Goal: Information Seeking & Learning: Learn about a topic

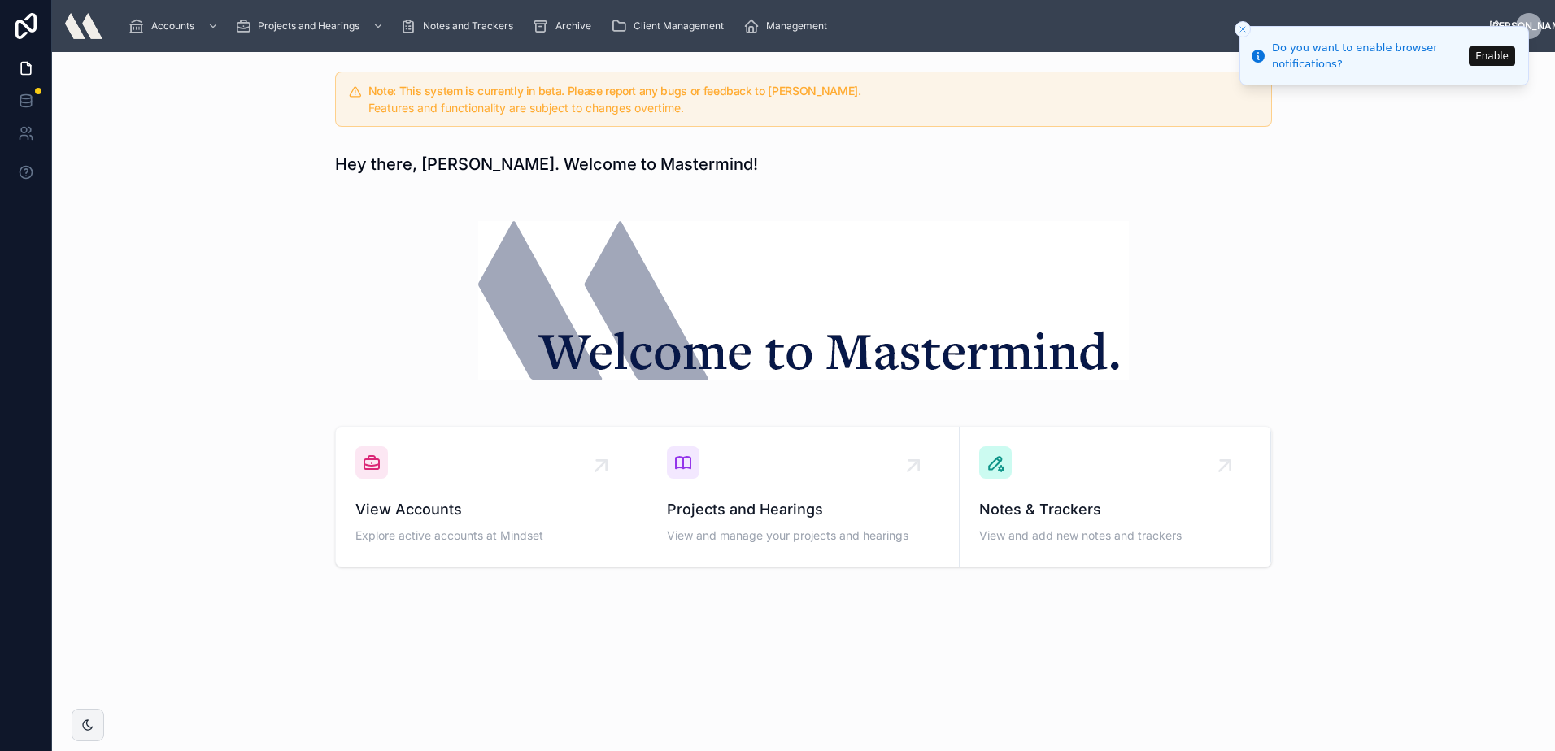
click at [1484, 59] on button "Enable" at bounding box center [1492, 56] width 46 height 20
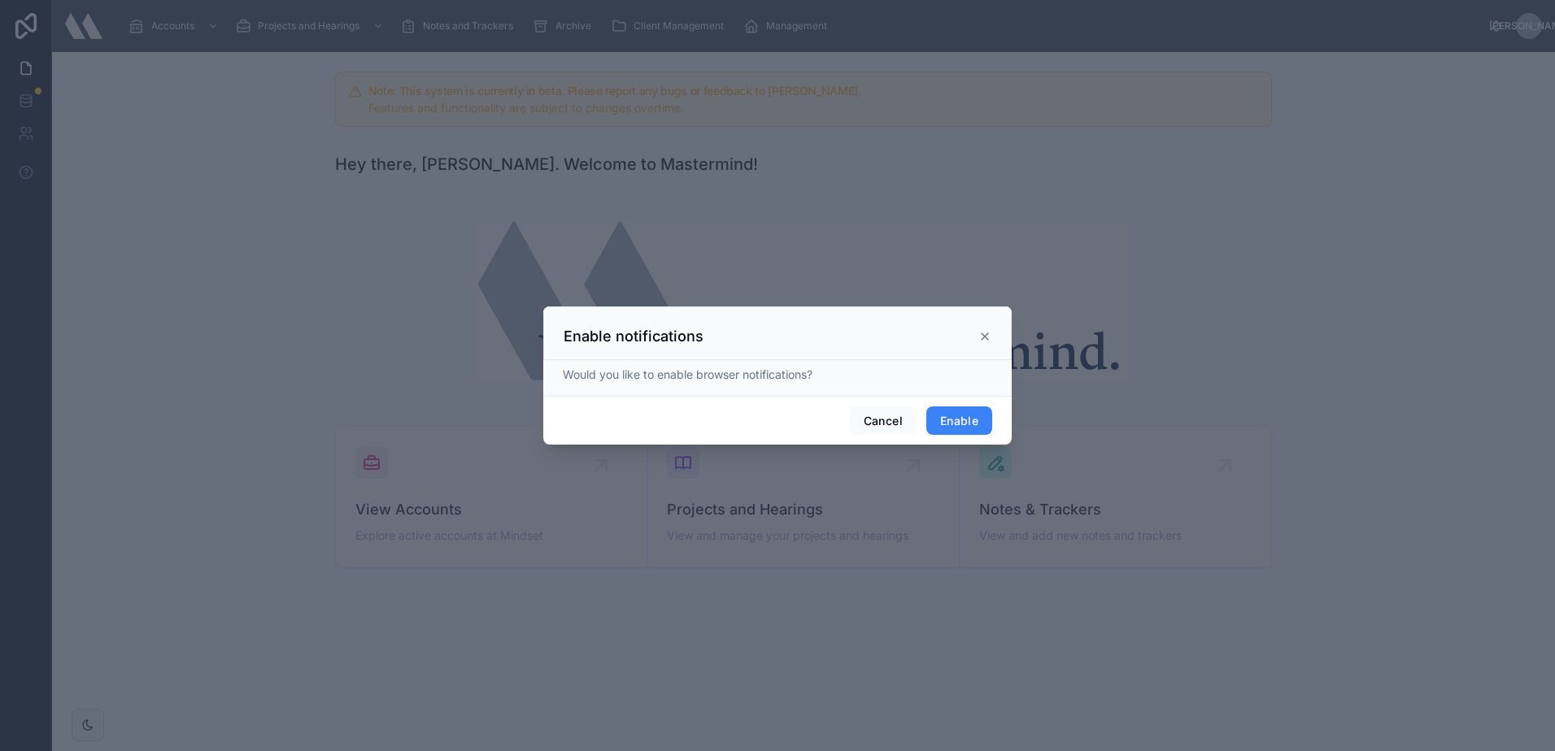
click at [980, 428] on button "Enable" at bounding box center [959, 421] width 66 height 29
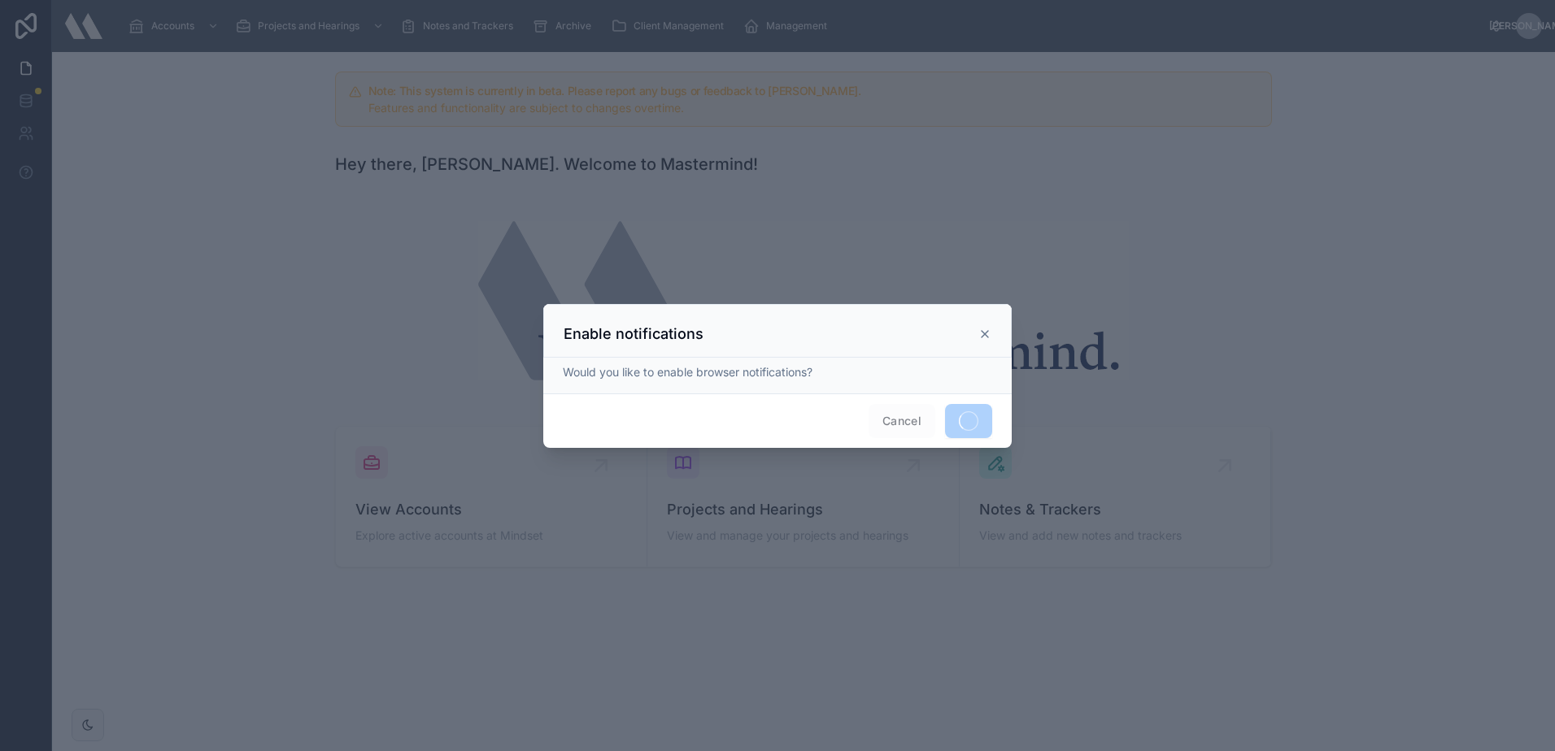
click at [981, 325] on div "Enable notifications" at bounding box center [778, 334] width 428 height 20
click at [989, 342] on div "Enable notifications" at bounding box center [778, 334] width 428 height 20
click at [985, 335] on icon at bounding box center [984, 334] width 13 height 13
click at [912, 417] on span "Cancel" at bounding box center [901, 421] width 67 height 34
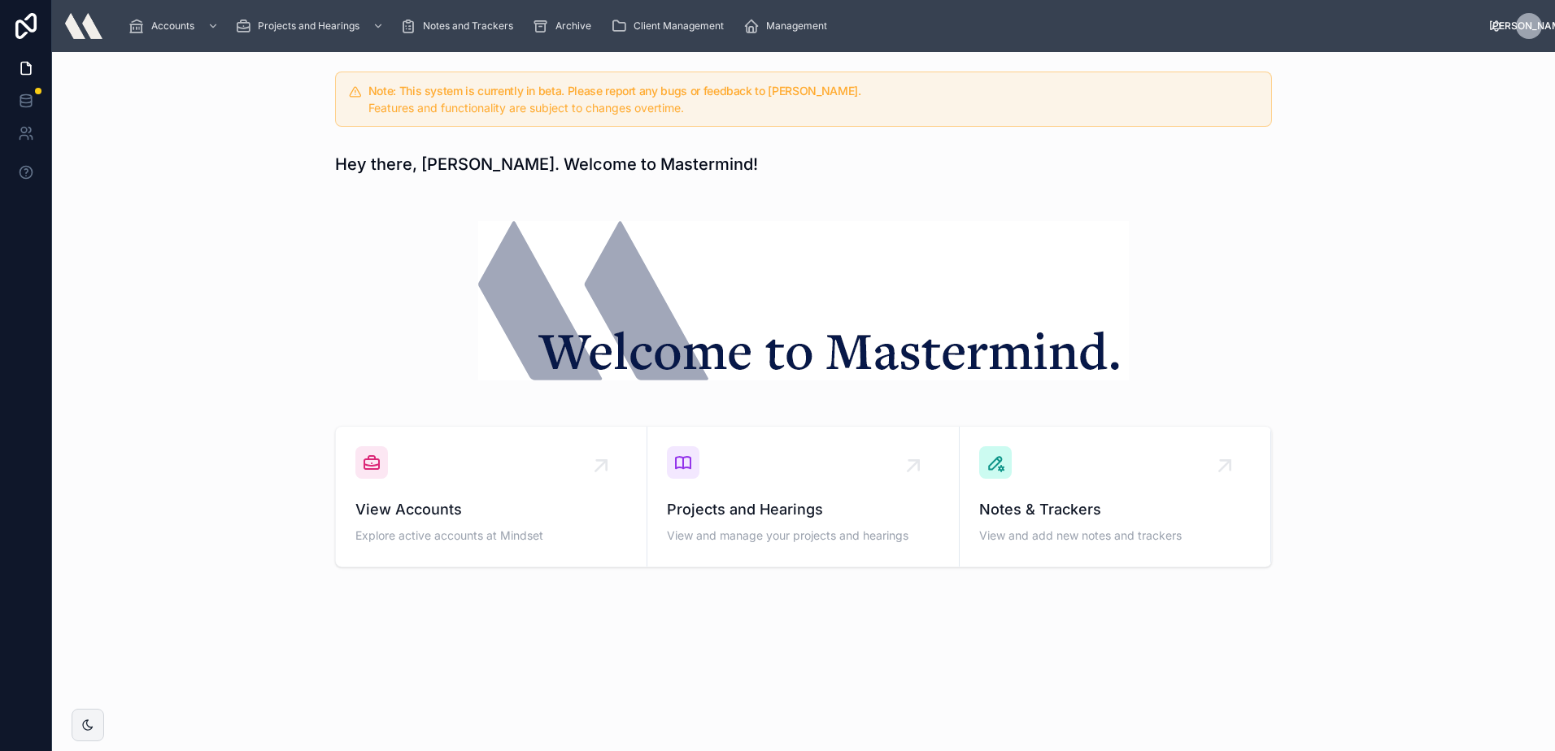
click at [429, 157] on h1 "Hey there, [PERSON_NAME]. Welcome to Mastermind!" at bounding box center [546, 164] width 423 height 23
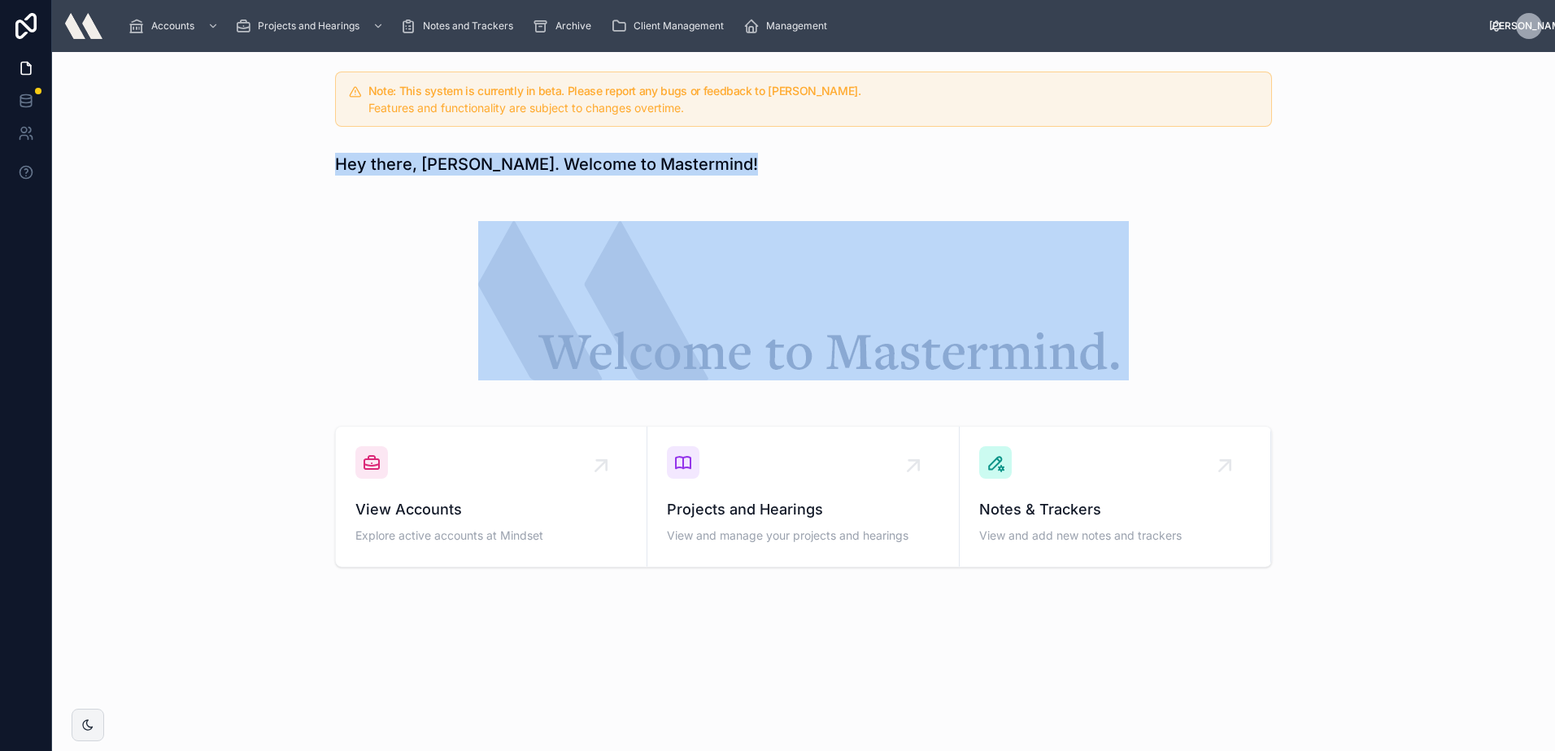
click at [429, 157] on h1 "Hey there, [PERSON_NAME]. Welcome to Mastermind!" at bounding box center [546, 164] width 423 height 23
drag, startPoint x: 429, startPoint y: 157, endPoint x: 411, endPoint y: 160, distance: 18.2
click at [411, 160] on h1 "Hey there, [PERSON_NAME]. Welcome to Mastermind!" at bounding box center [546, 164] width 423 height 23
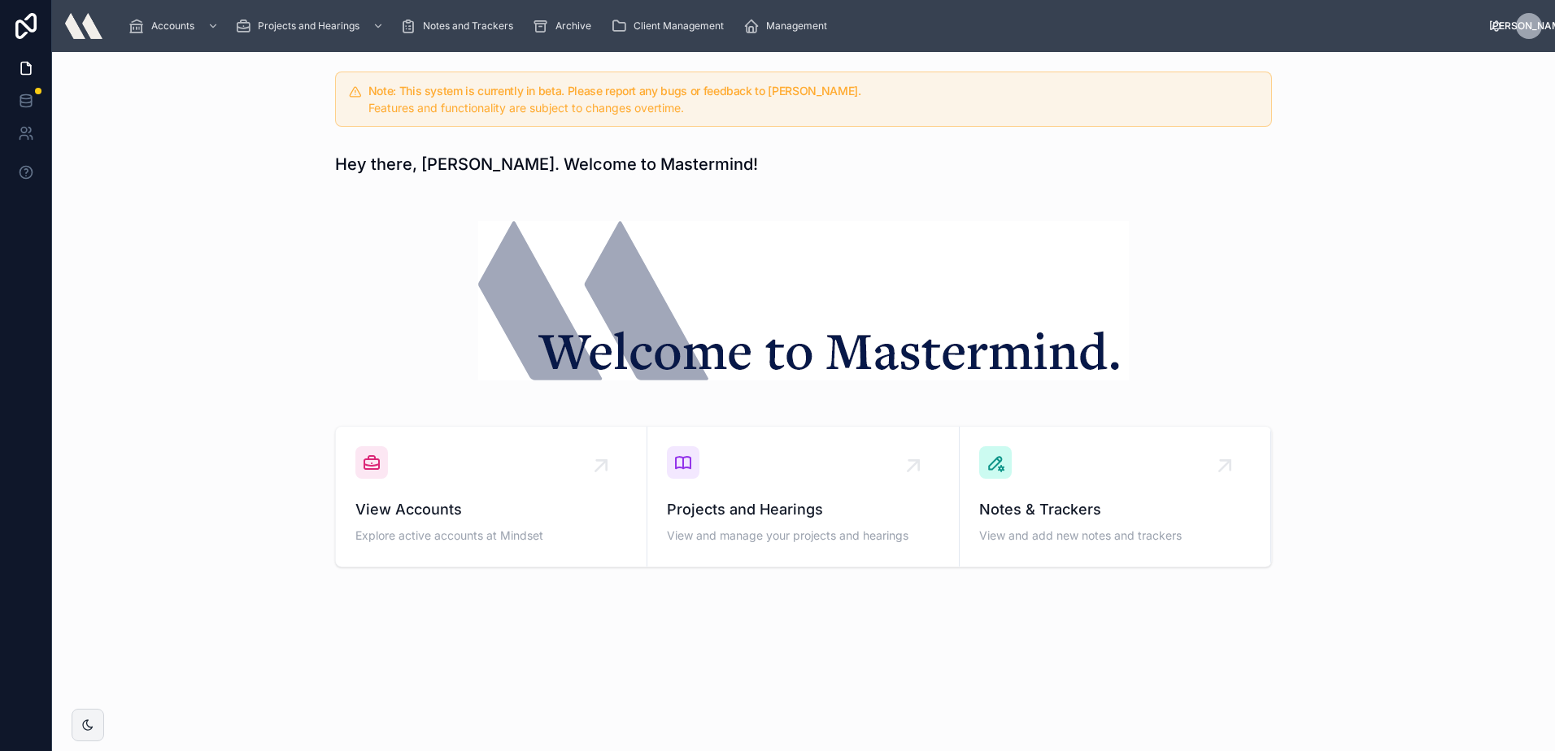
click at [1535, 24] on div "[PERSON_NAME]" at bounding box center [1529, 26] width 26 height 26
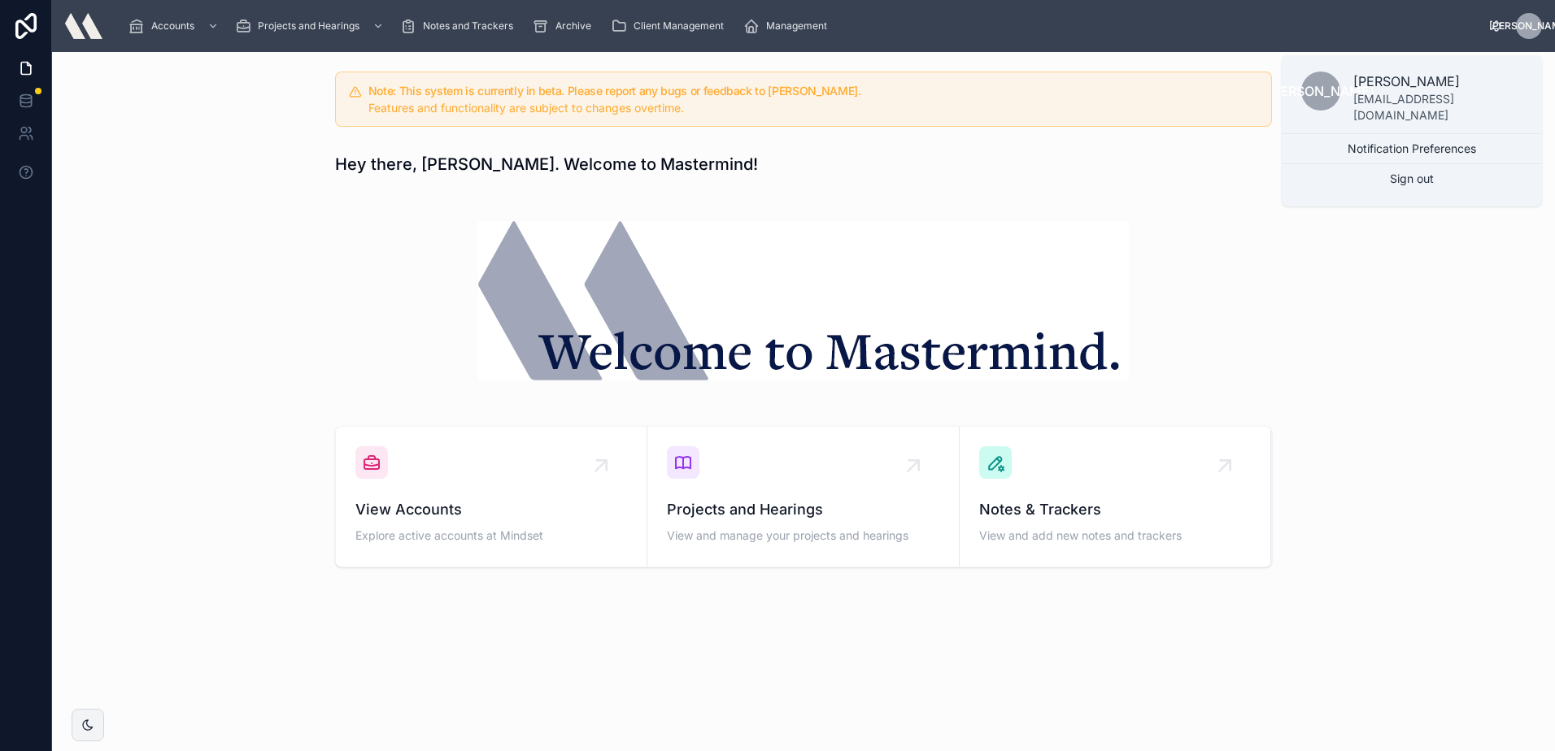
click at [1534, 23] on span "[PERSON_NAME]" at bounding box center [1529, 26] width 81 height 13
click at [1480, 134] on button "Notification Preferences" at bounding box center [1412, 148] width 260 height 29
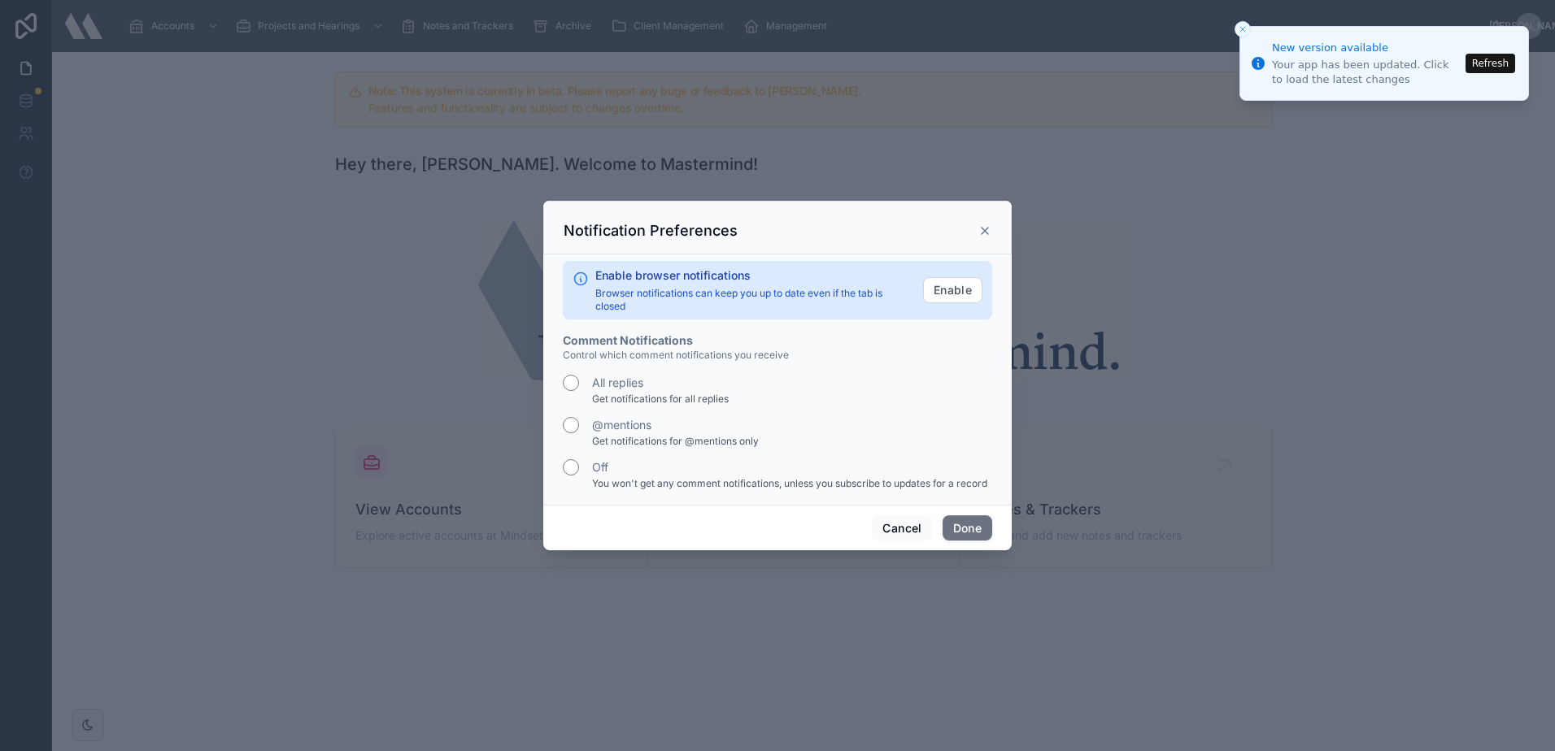
click at [1494, 56] on button "Refresh" at bounding box center [1490, 64] width 50 height 20
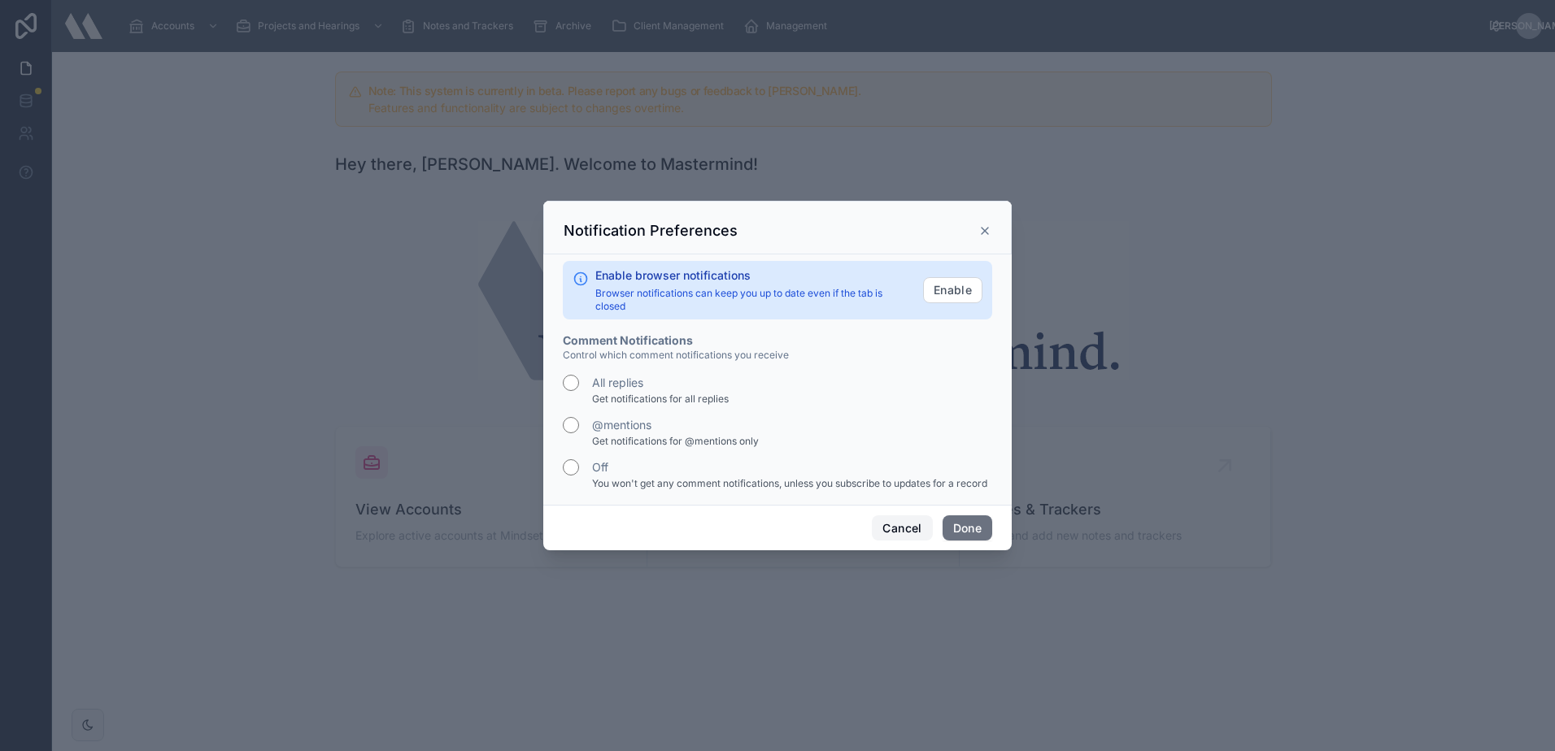
click at [905, 529] on button "Cancel" at bounding box center [902, 529] width 60 height 26
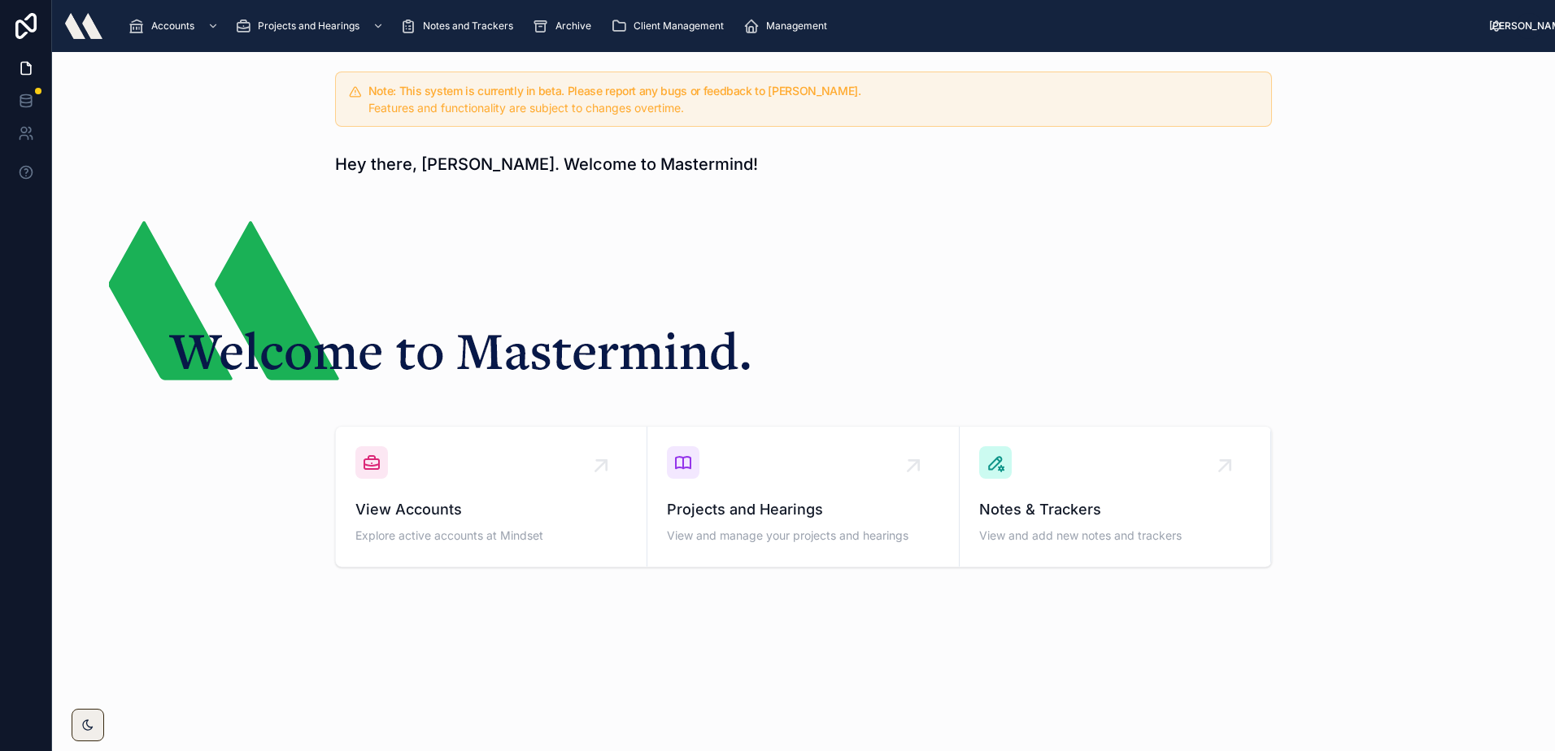
click at [964, 283] on div "Note: This system is currently in beta. Please report any bugs or feedback to A…" at bounding box center [803, 365] width 1503 height 626
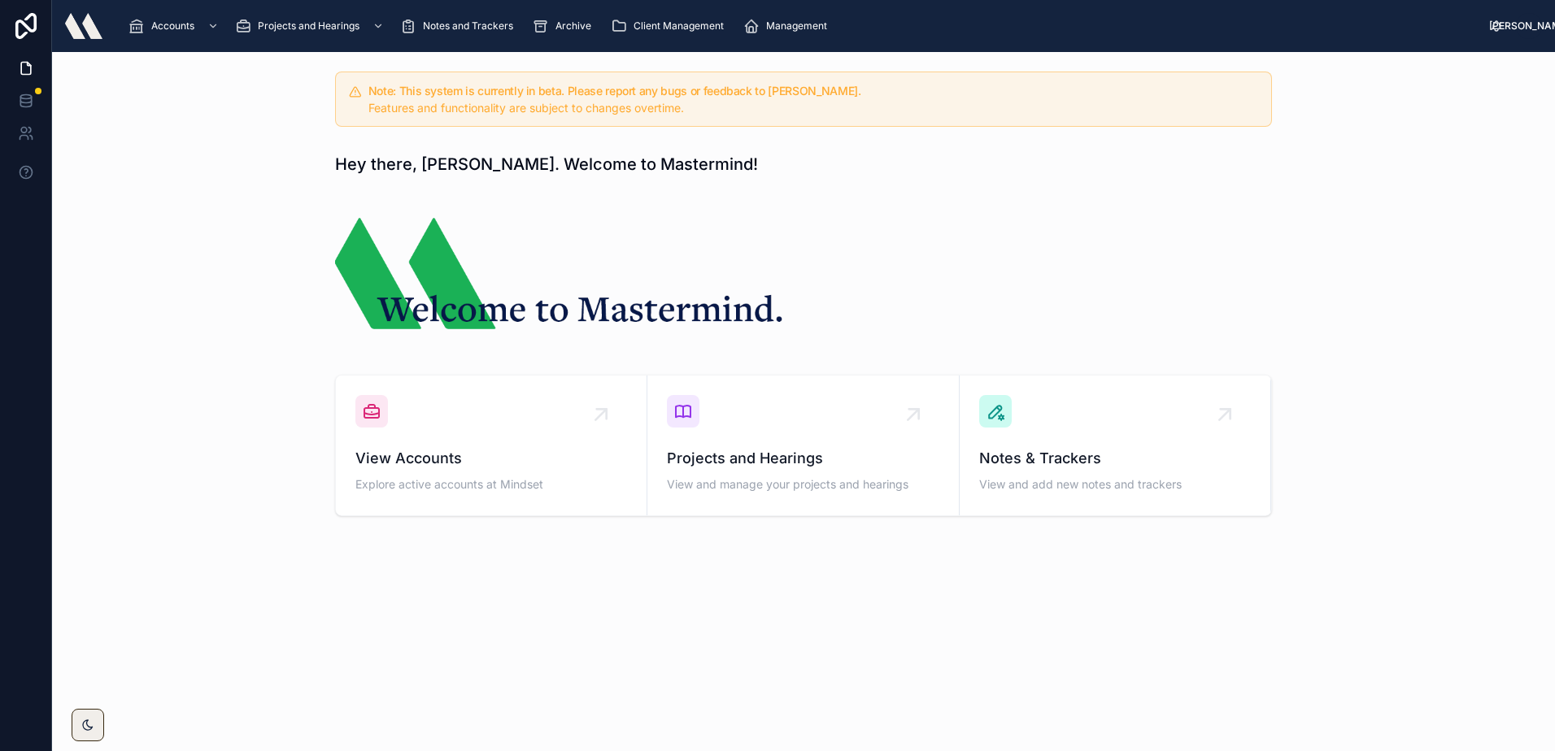
click at [393, 169] on h1 "Hey there, [PERSON_NAME]. Welcome to Mastermind!" at bounding box center [546, 164] width 423 height 23
click at [892, 209] on div "Hey there, [PERSON_NAME]. Welcome to Mastermind!" at bounding box center [803, 250] width 956 height 209
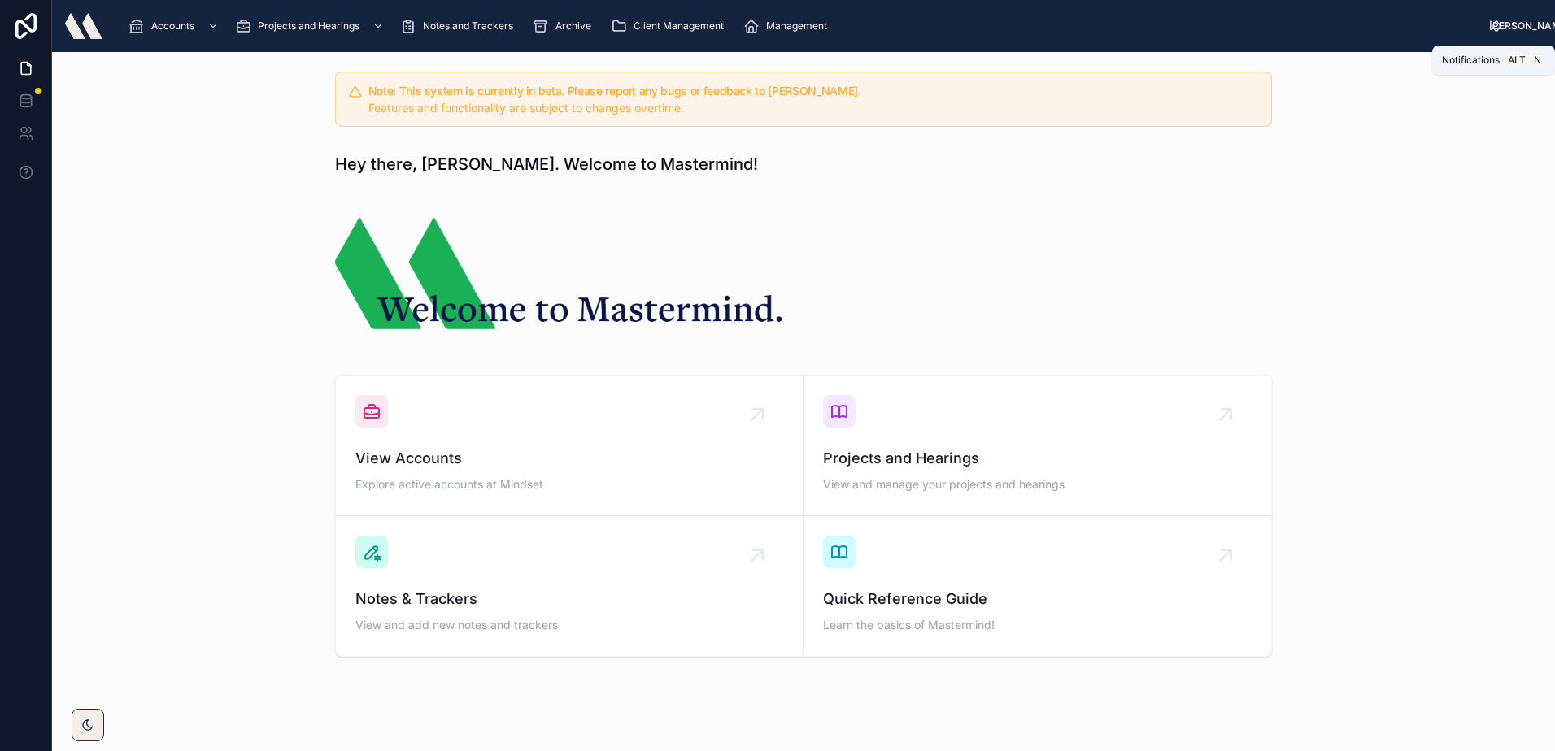
click at [1492, 24] on icon at bounding box center [1496, 26] width 13 height 13
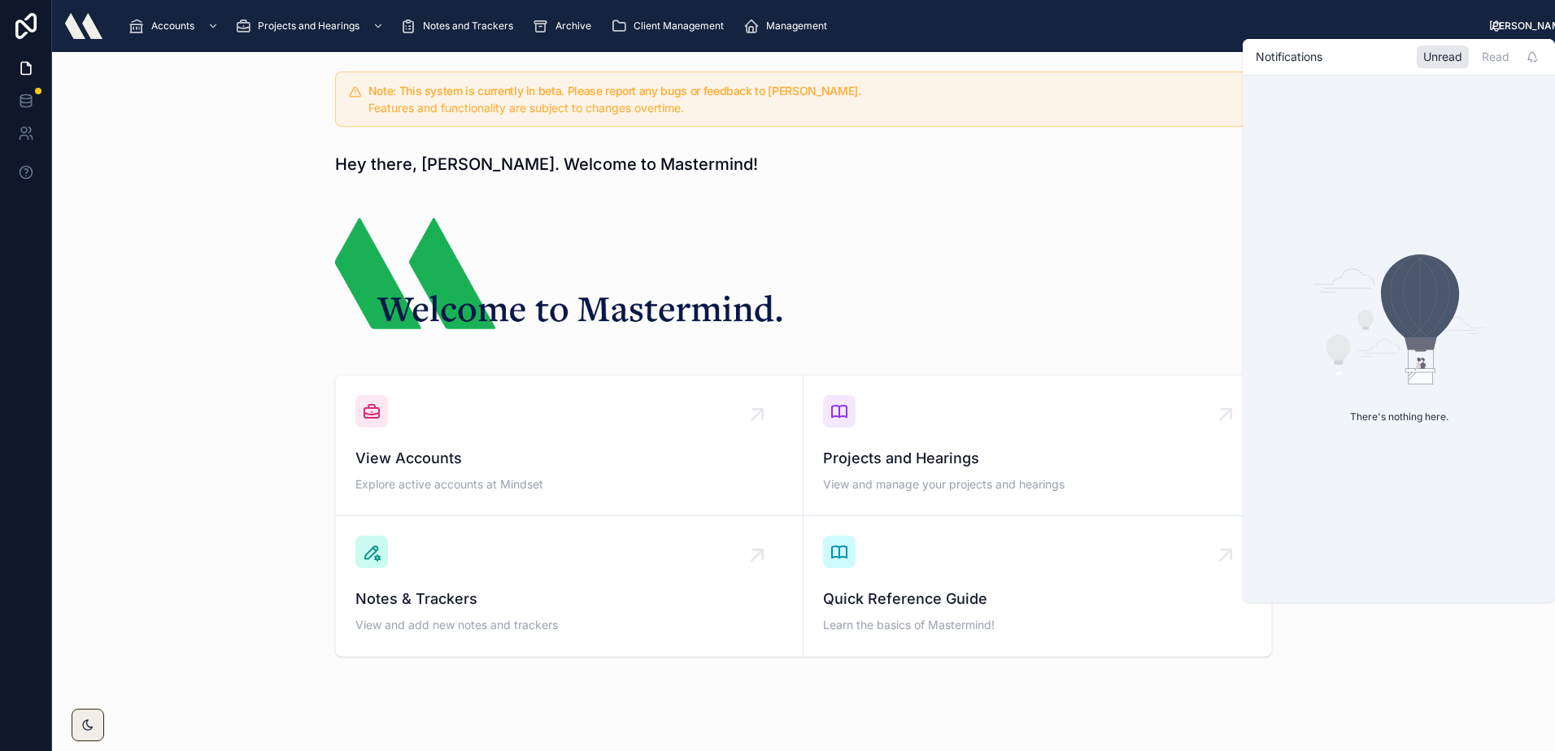
click at [1488, 29] on div "Accounts Projects and Hearings Notes and Trackers Archive Client Management Man…" at bounding box center [802, 26] width 1374 height 36
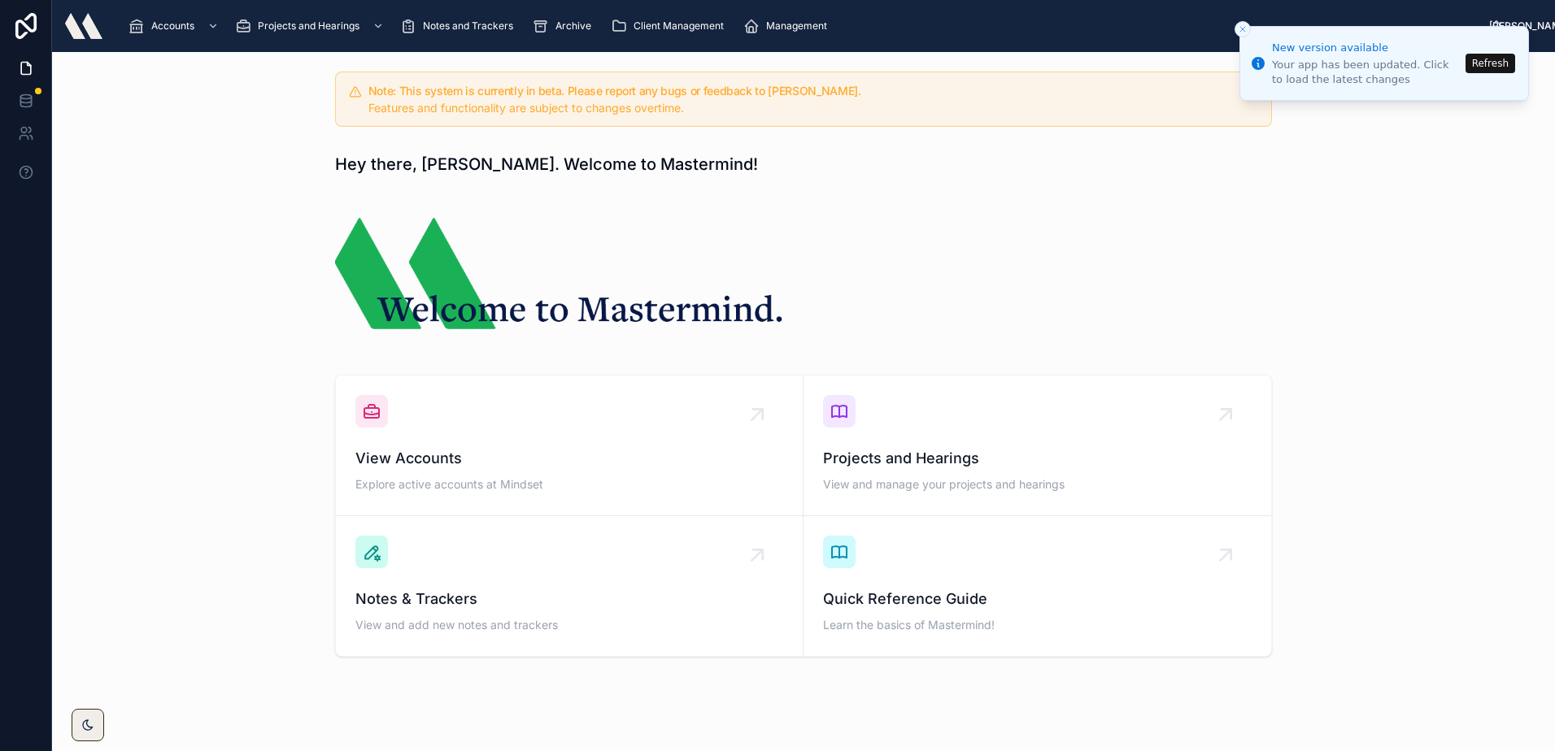
click at [1491, 63] on button "Refresh" at bounding box center [1490, 64] width 50 height 20
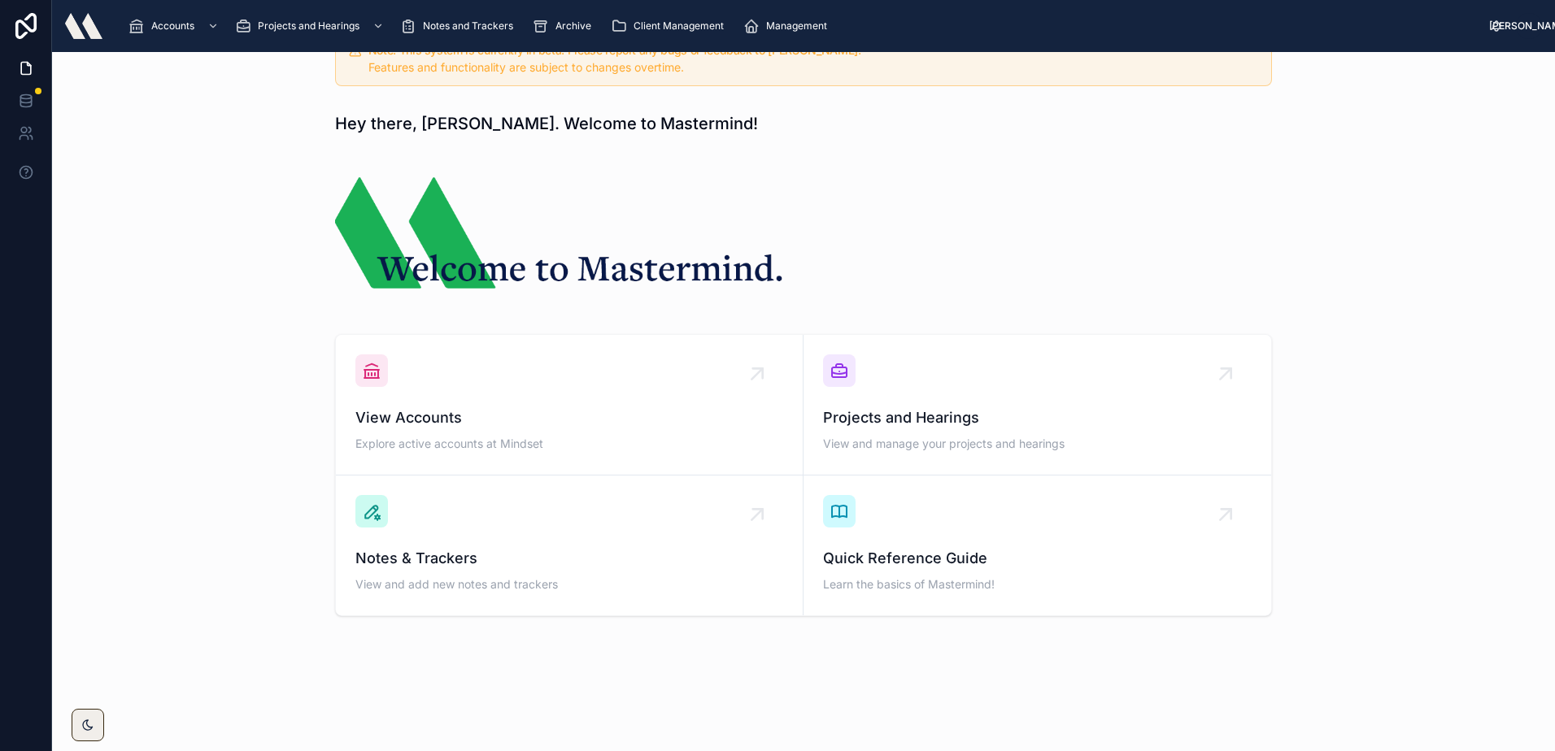
scroll to position [42, 0]
click at [443, 399] on div "View Accounts Explore active accounts at Mindset" at bounding box center [569, 403] width 428 height 101
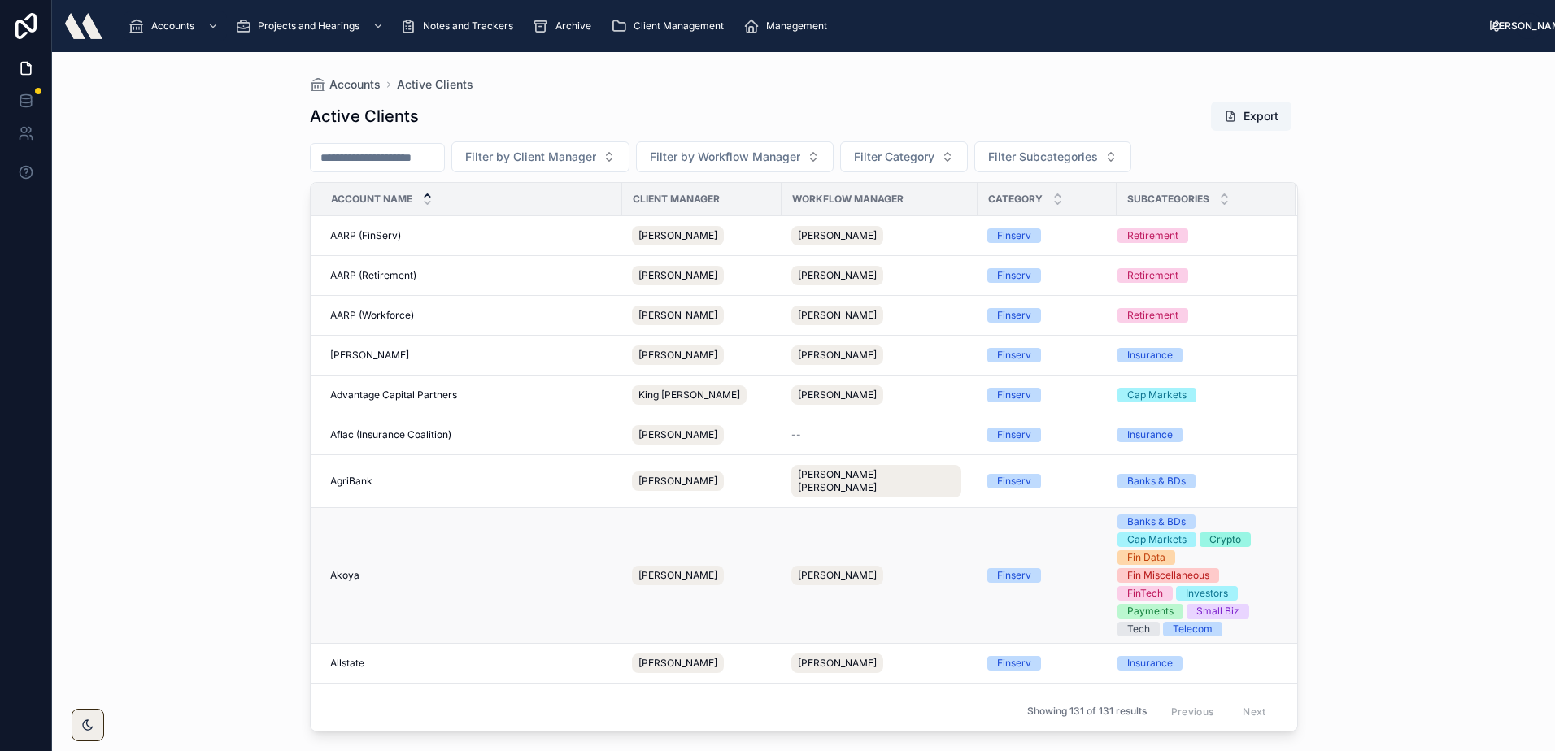
scroll to position [244, 0]
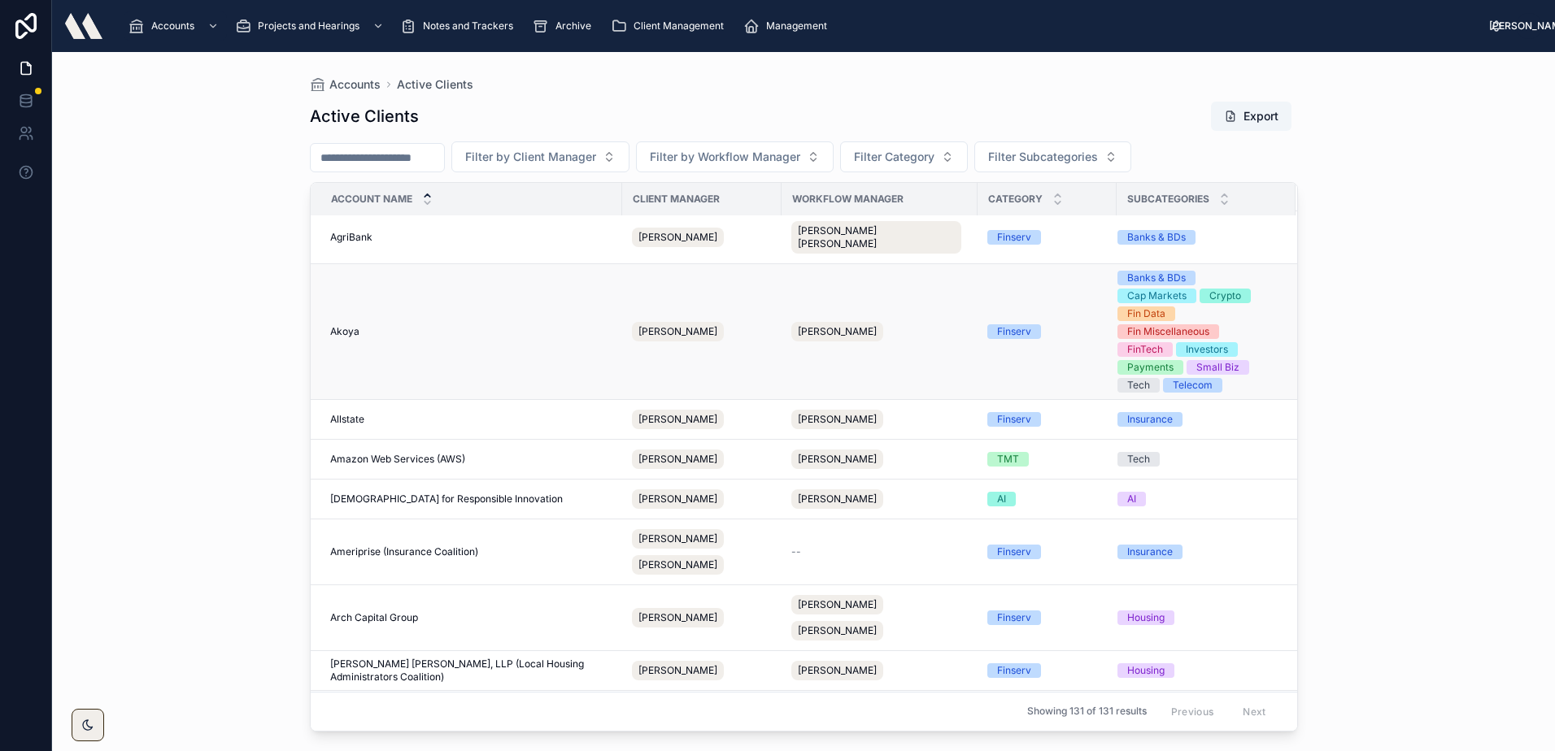
click at [363, 325] on div "Akoya Akoya" at bounding box center [471, 331] width 282 height 13
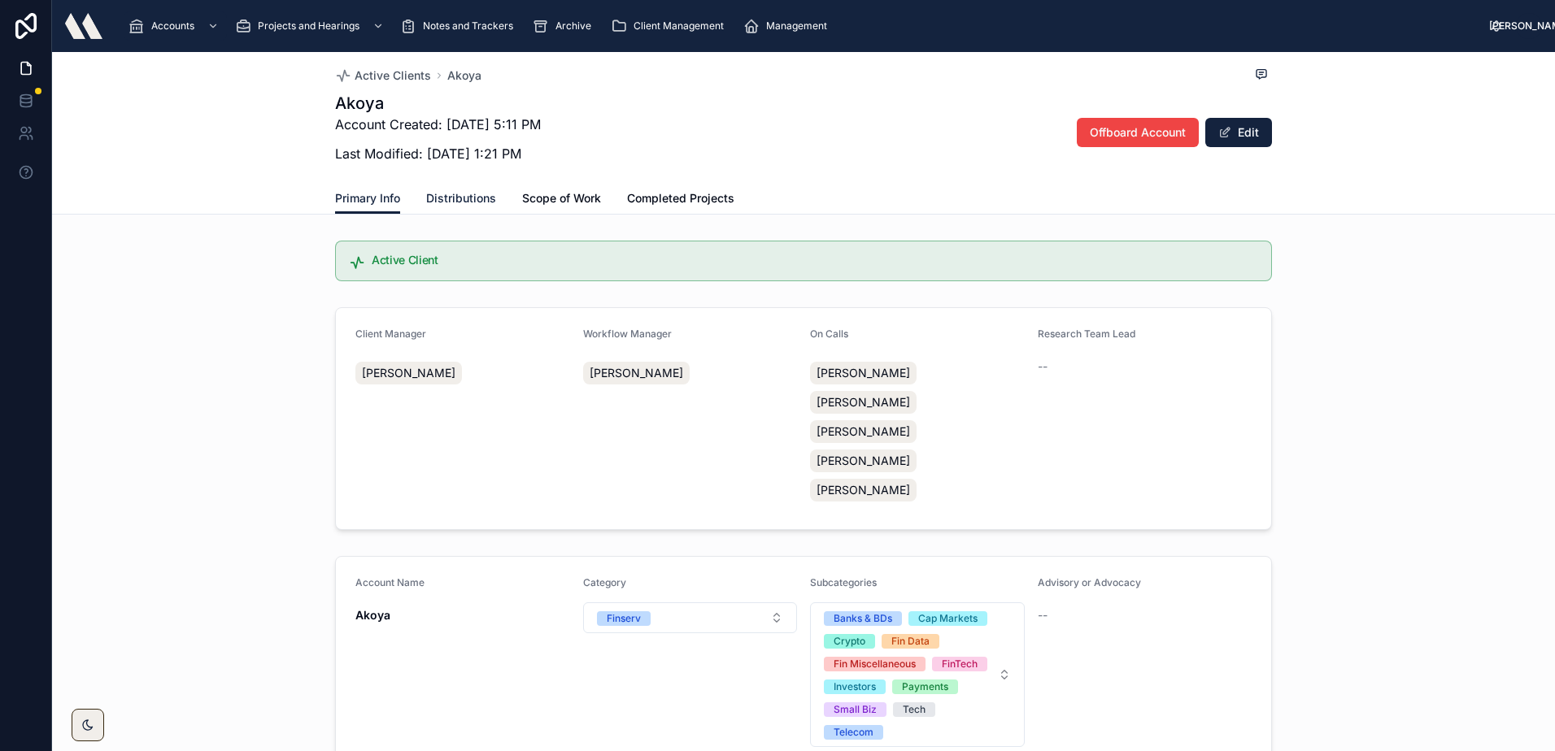
drag, startPoint x: 465, startPoint y: 197, endPoint x: 481, endPoint y: 199, distance: 16.4
click at [465, 197] on span "Distributions" at bounding box center [461, 198] width 70 height 16
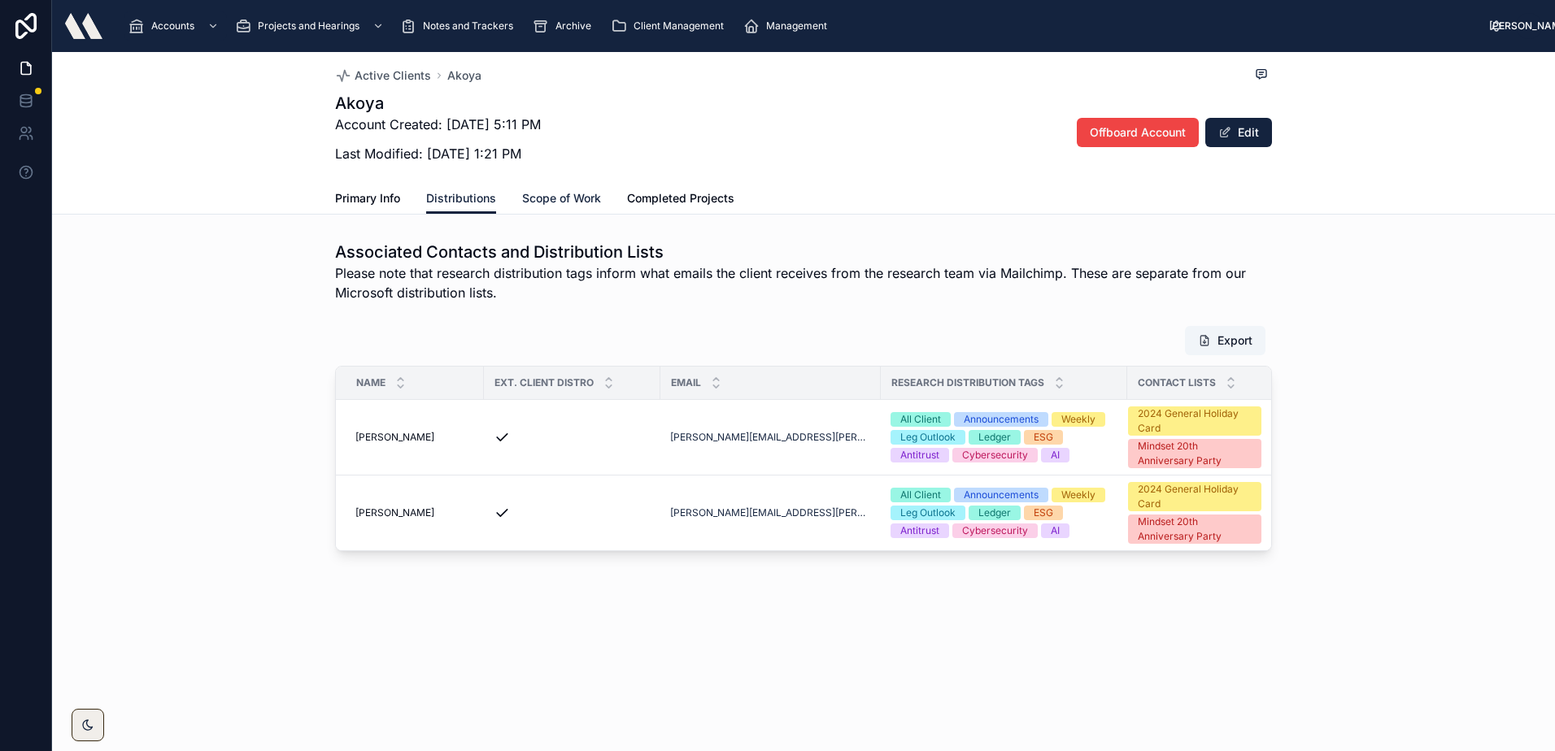
click at [559, 198] on span "Scope of Work" at bounding box center [561, 198] width 79 height 16
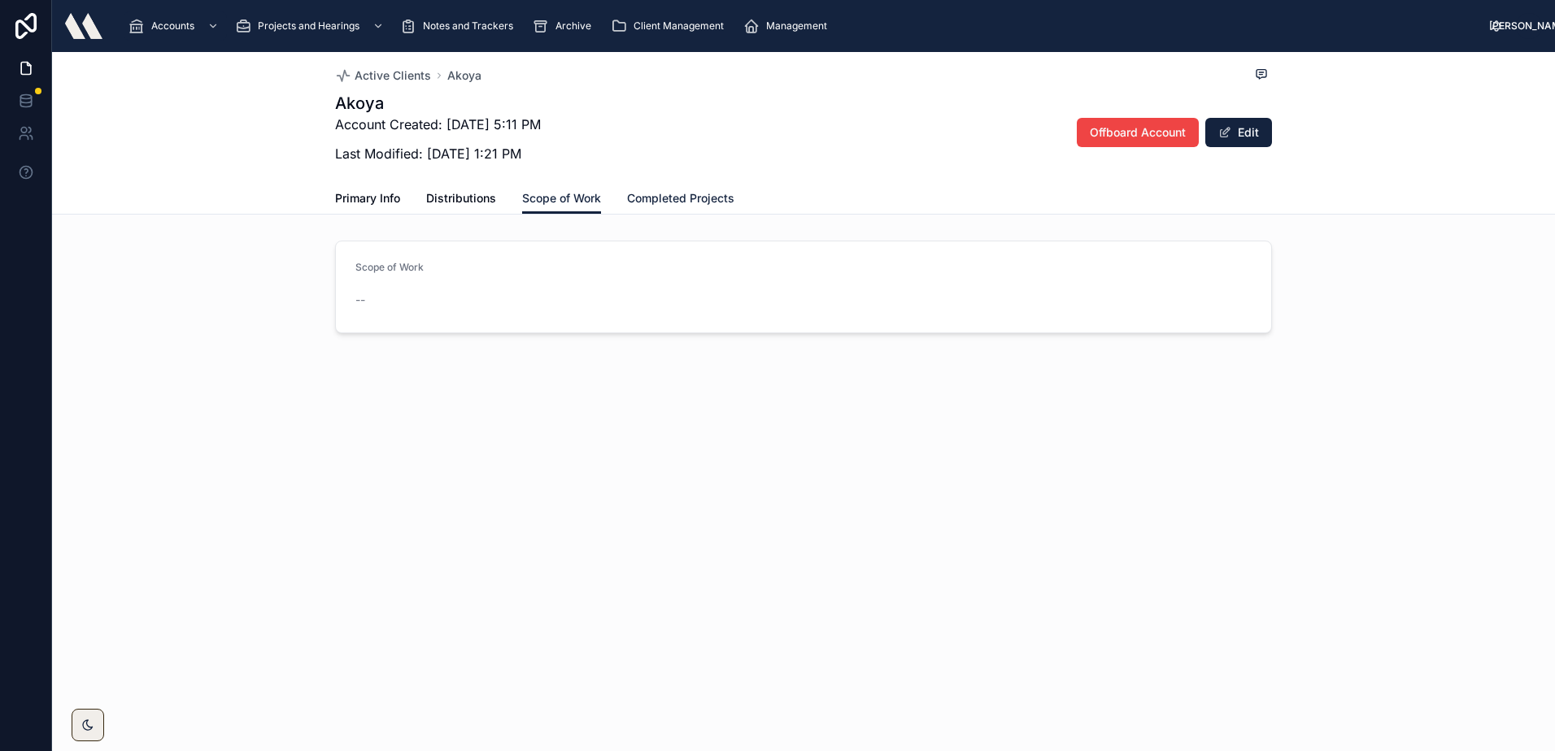
click at [699, 198] on span "Completed Projects" at bounding box center [680, 198] width 107 height 16
click at [445, 194] on span "Distributions" at bounding box center [461, 198] width 70 height 16
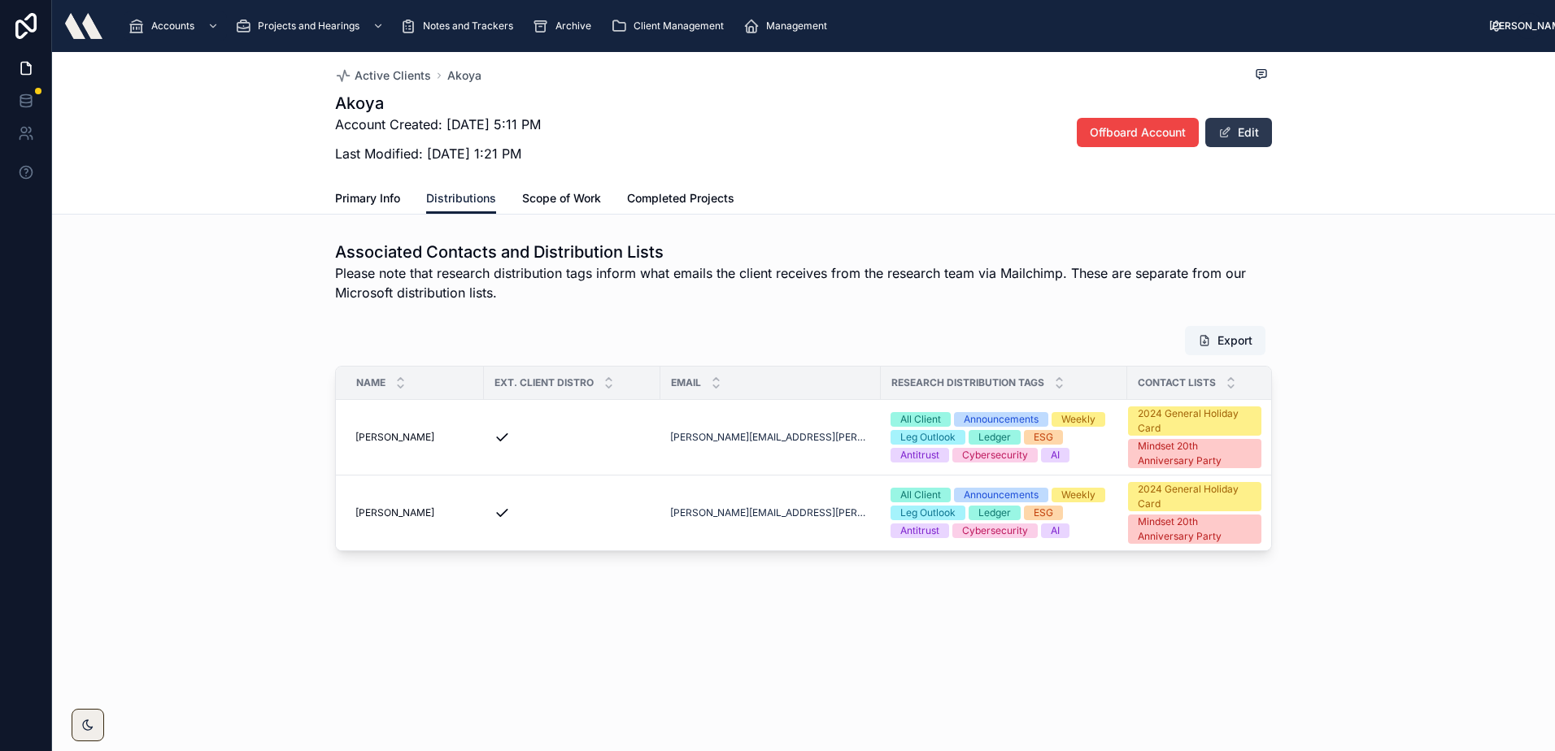
click at [1249, 134] on button "Edit" at bounding box center [1238, 132] width 67 height 29
click at [1240, 132] on button "Done" at bounding box center [1234, 132] width 75 height 29
click at [385, 203] on span "Primary Info" at bounding box center [367, 198] width 65 height 16
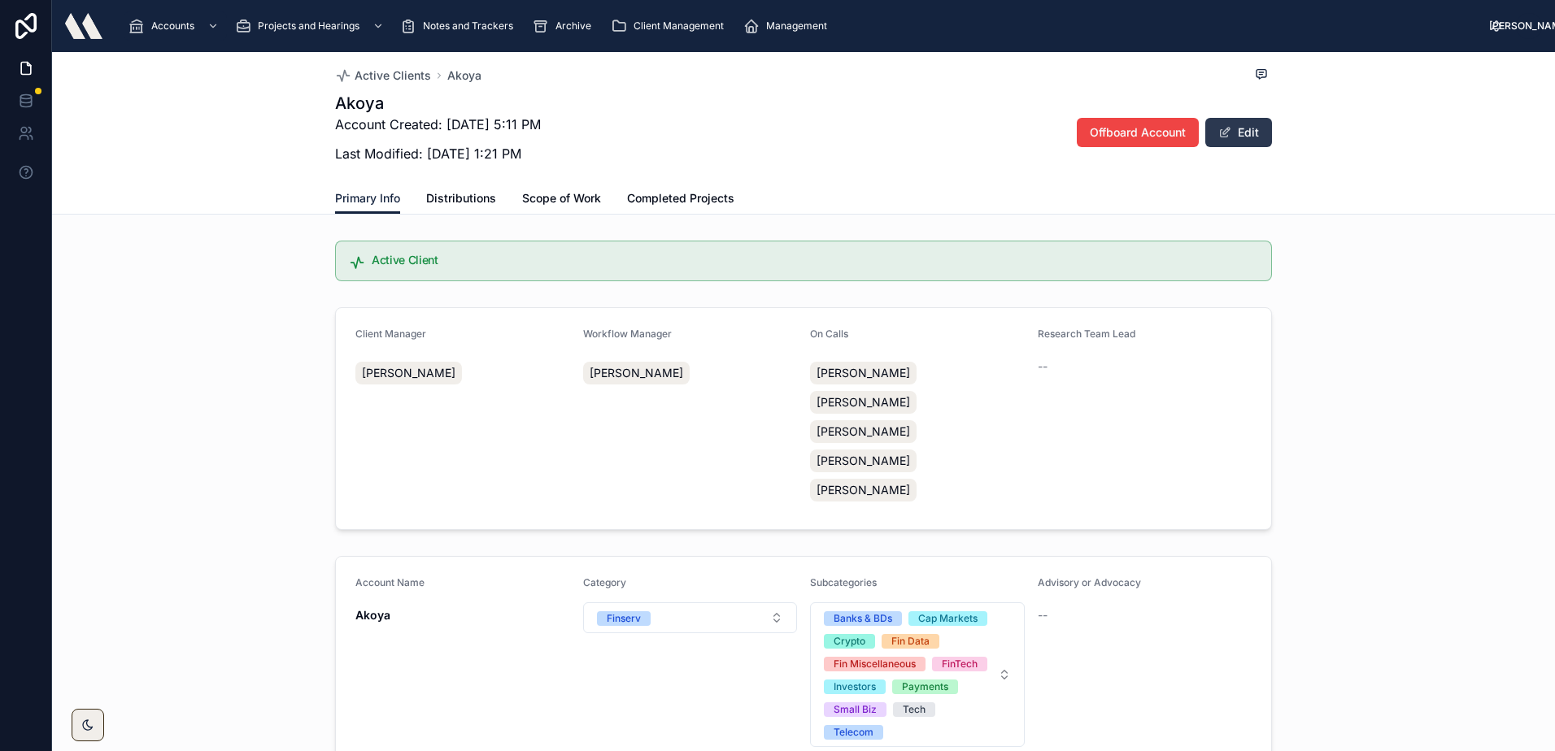
click at [1251, 131] on button "Edit" at bounding box center [1238, 132] width 67 height 29
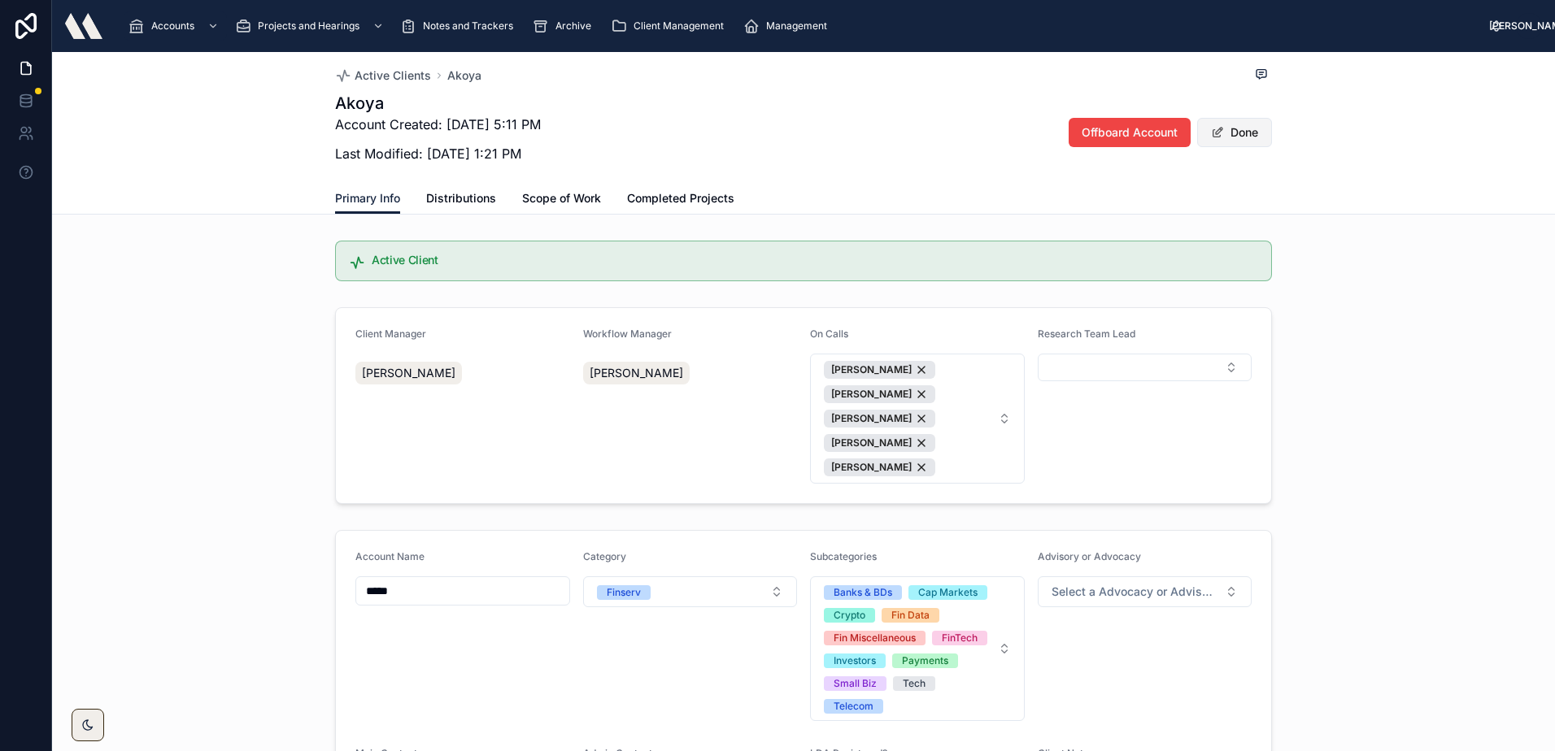
click at [1237, 134] on button "Done" at bounding box center [1234, 132] width 75 height 29
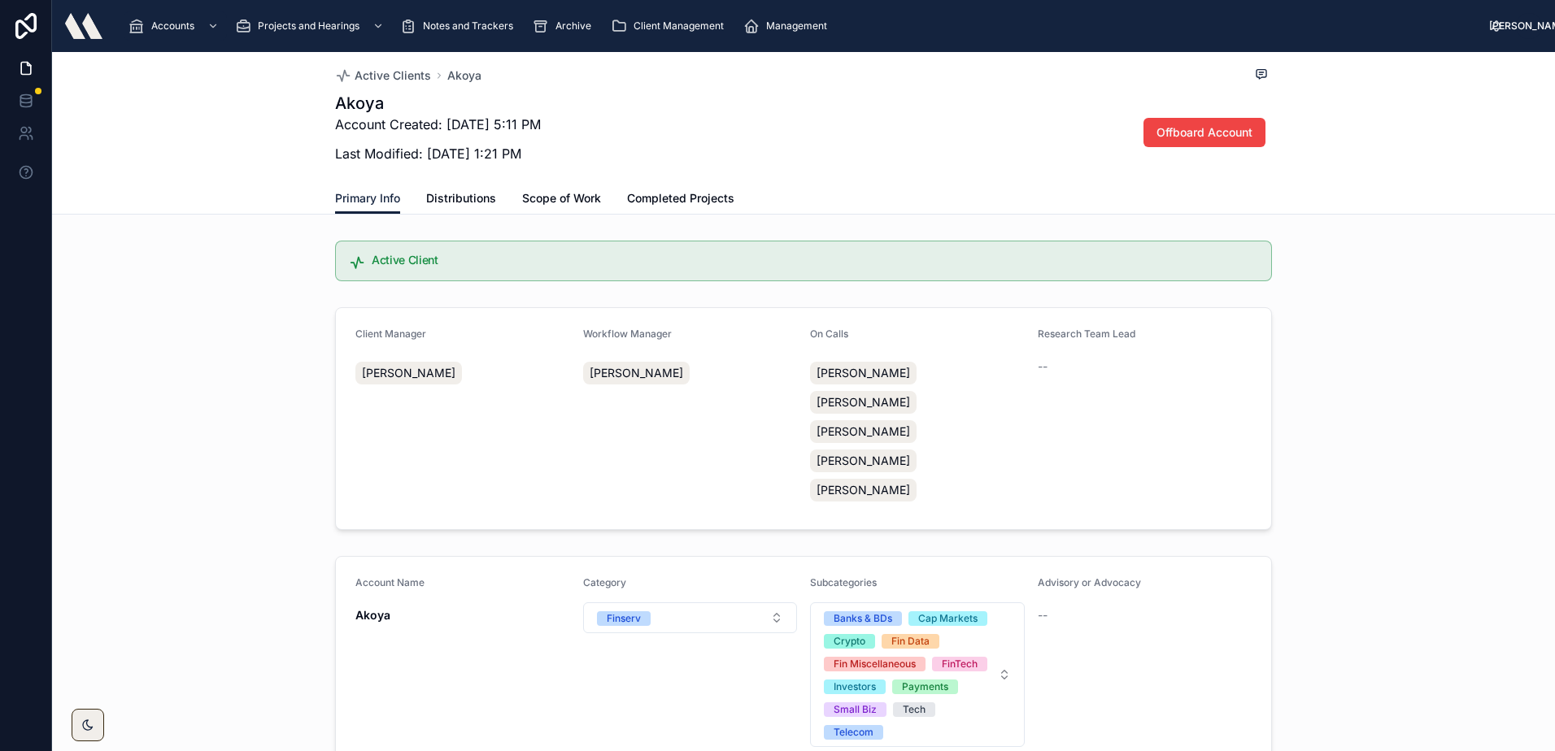
click at [835, 134] on div "Akoya Account Created: [DATE] 5:11 PM Last Modified: [DATE] 1:21 PM Offboard Ac…" at bounding box center [803, 132] width 937 height 81
click at [484, 188] on link "Distributions" at bounding box center [461, 200] width 70 height 33
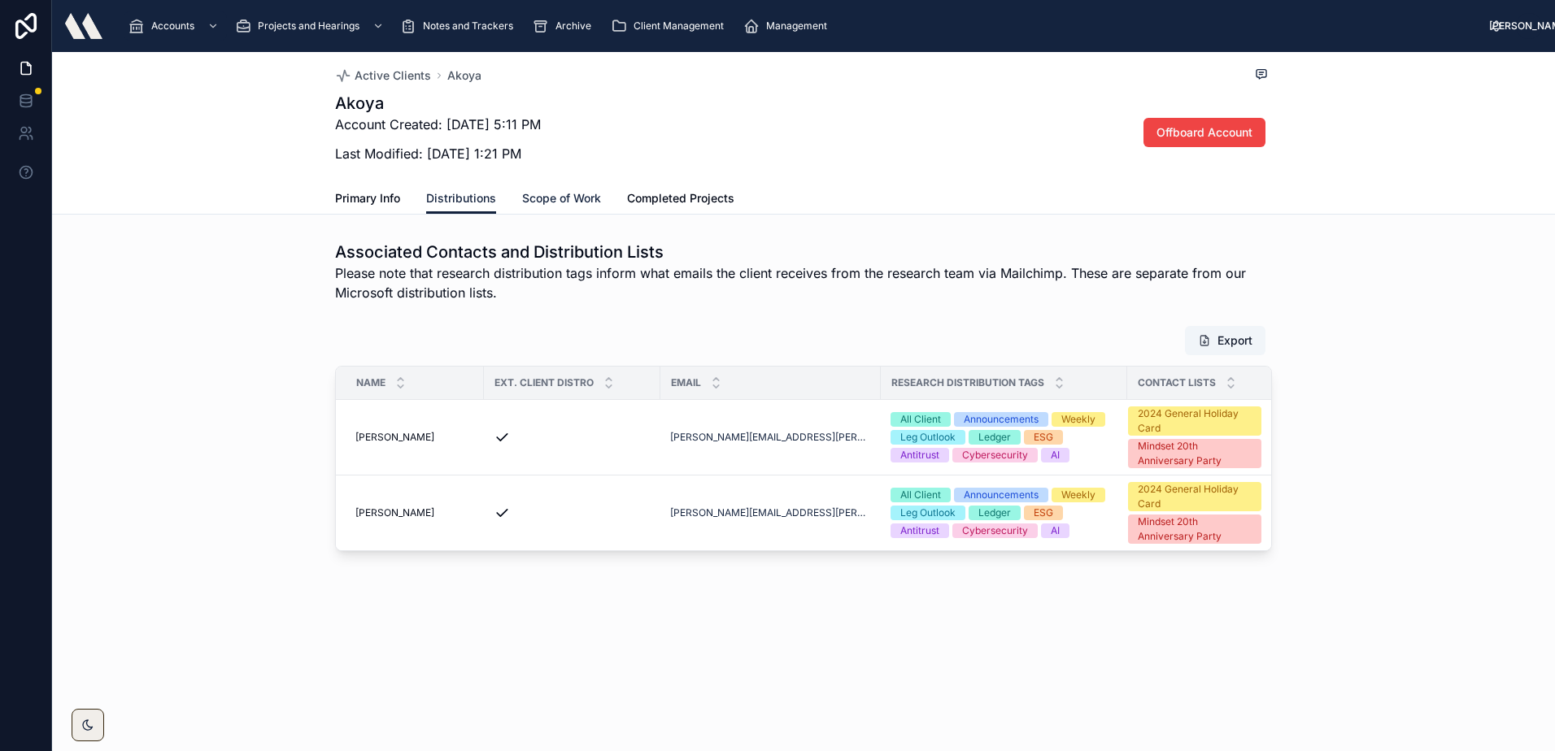
click at [564, 198] on span "Scope of Work" at bounding box center [561, 198] width 79 height 16
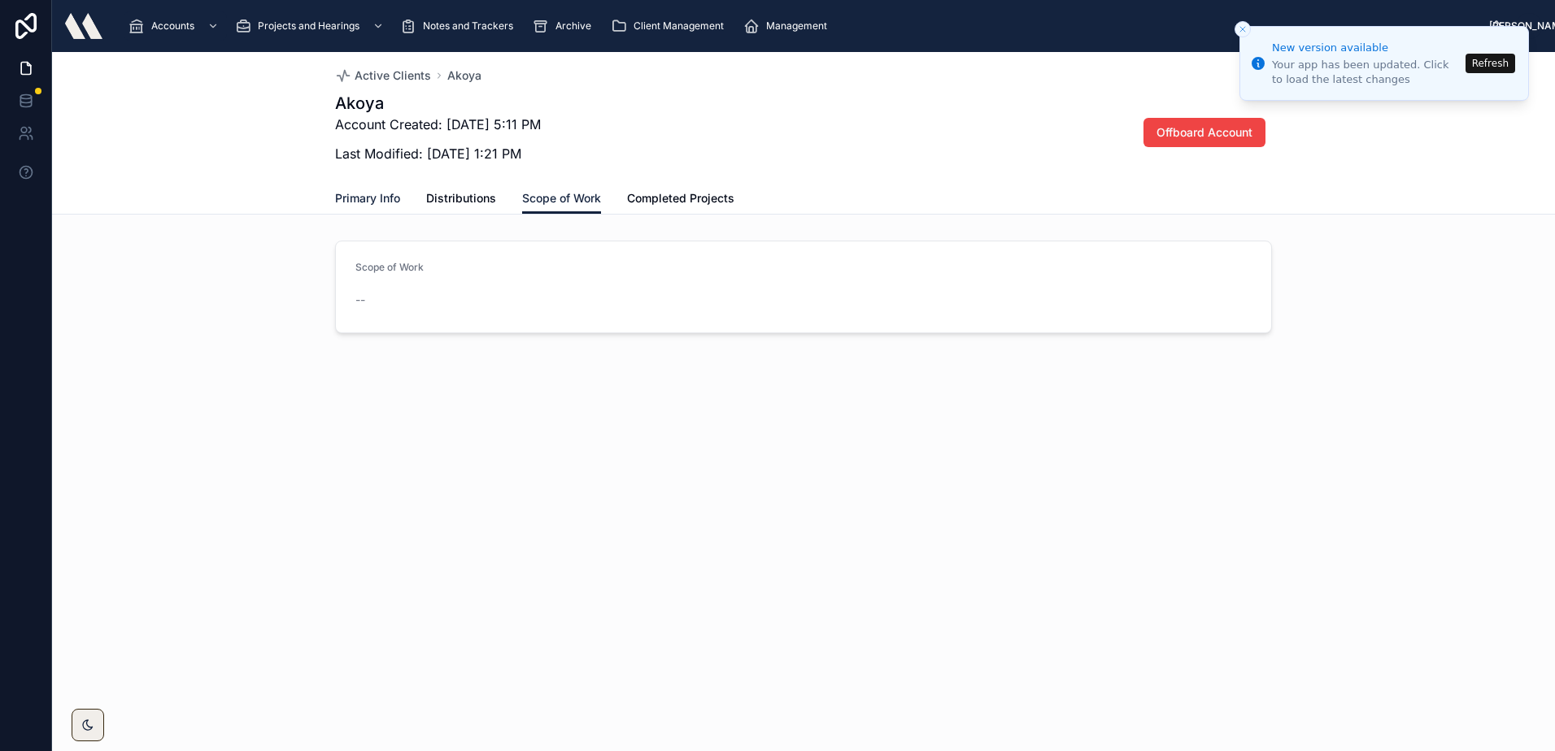
click at [390, 203] on span "Primary Info" at bounding box center [367, 198] width 65 height 16
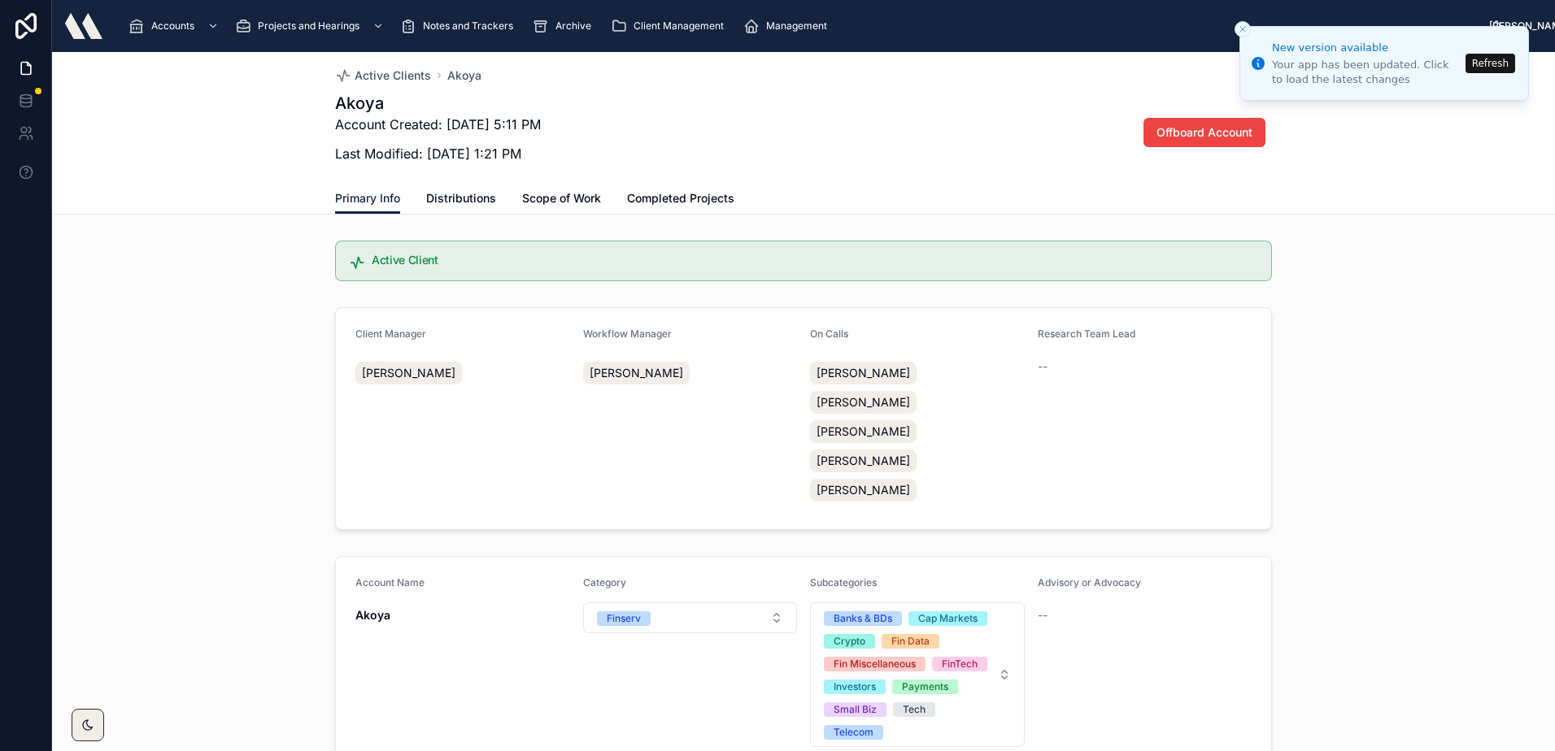
click at [1498, 57] on button "Refresh" at bounding box center [1490, 64] width 50 height 20
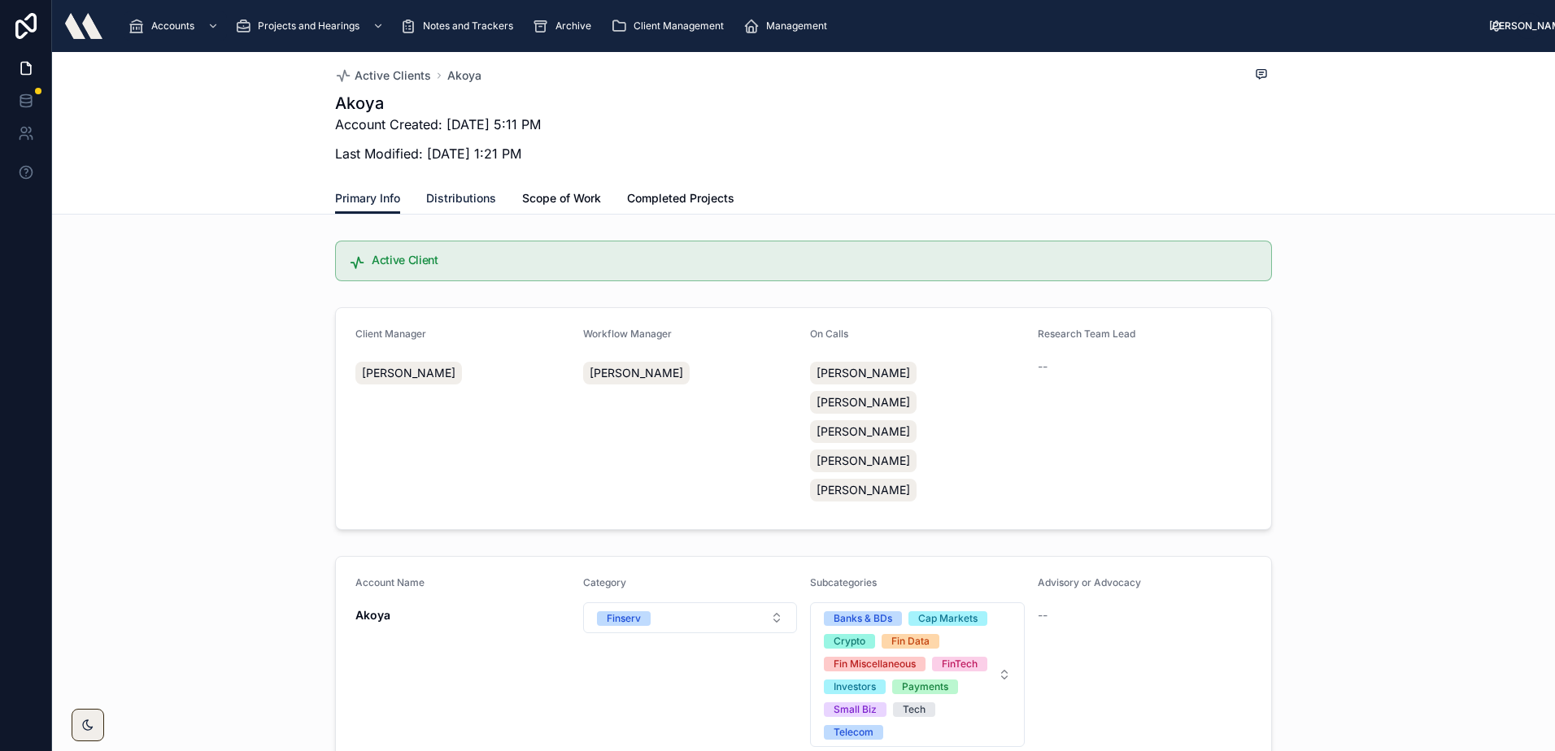
click at [442, 198] on span "Distributions" at bounding box center [461, 198] width 70 height 16
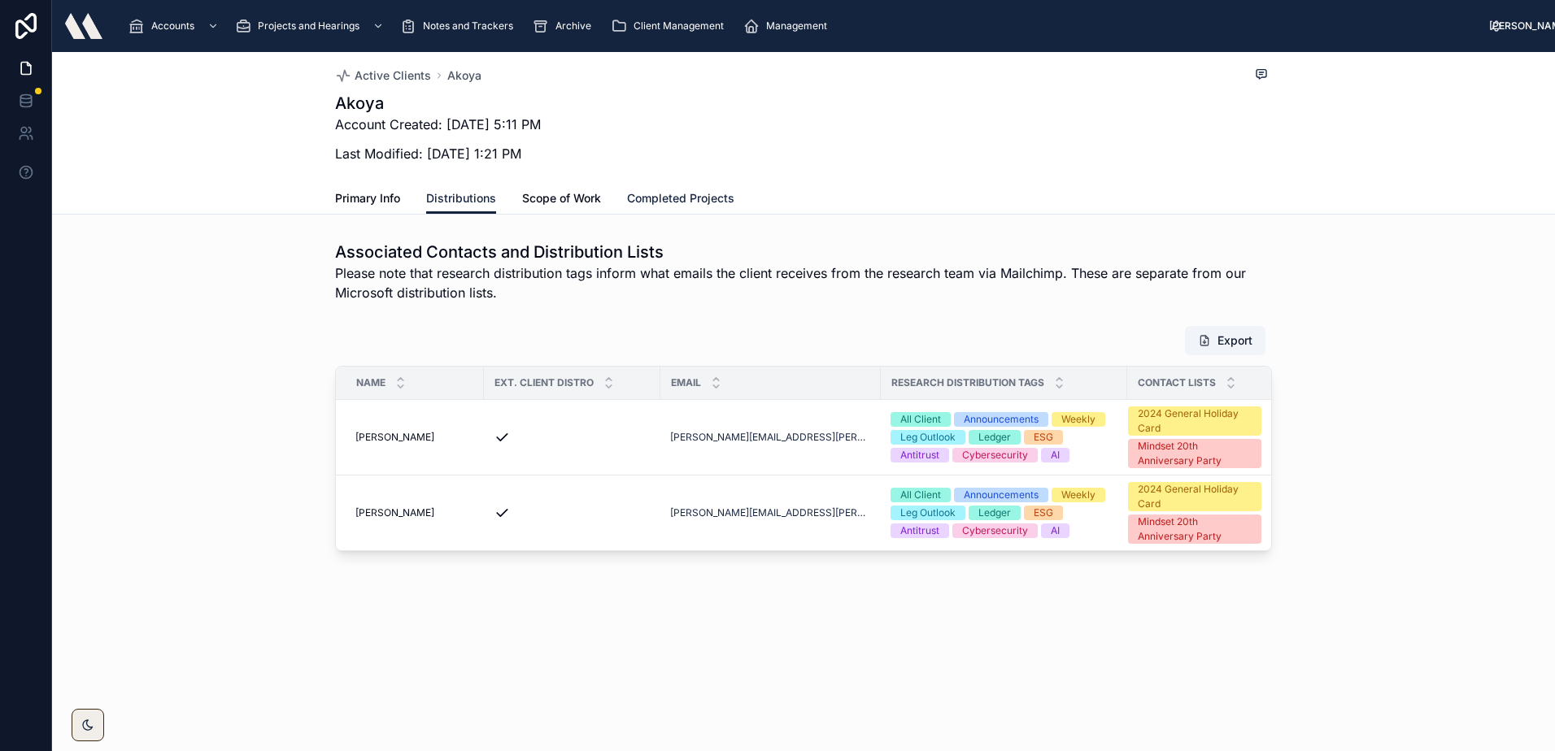
click at [663, 198] on span "Completed Projects" at bounding box center [680, 198] width 107 height 16
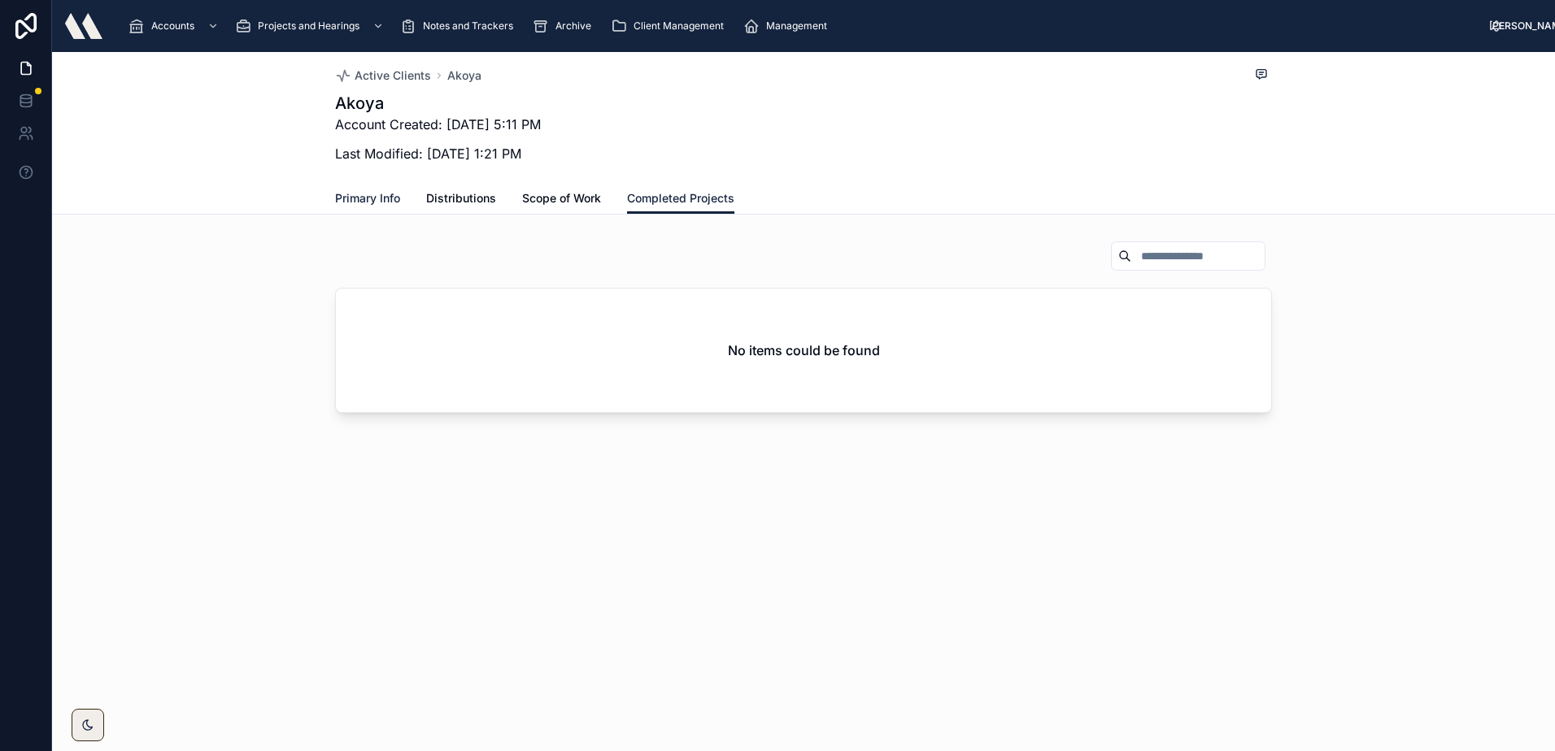
click at [374, 202] on span "Primary Info" at bounding box center [367, 198] width 65 height 16
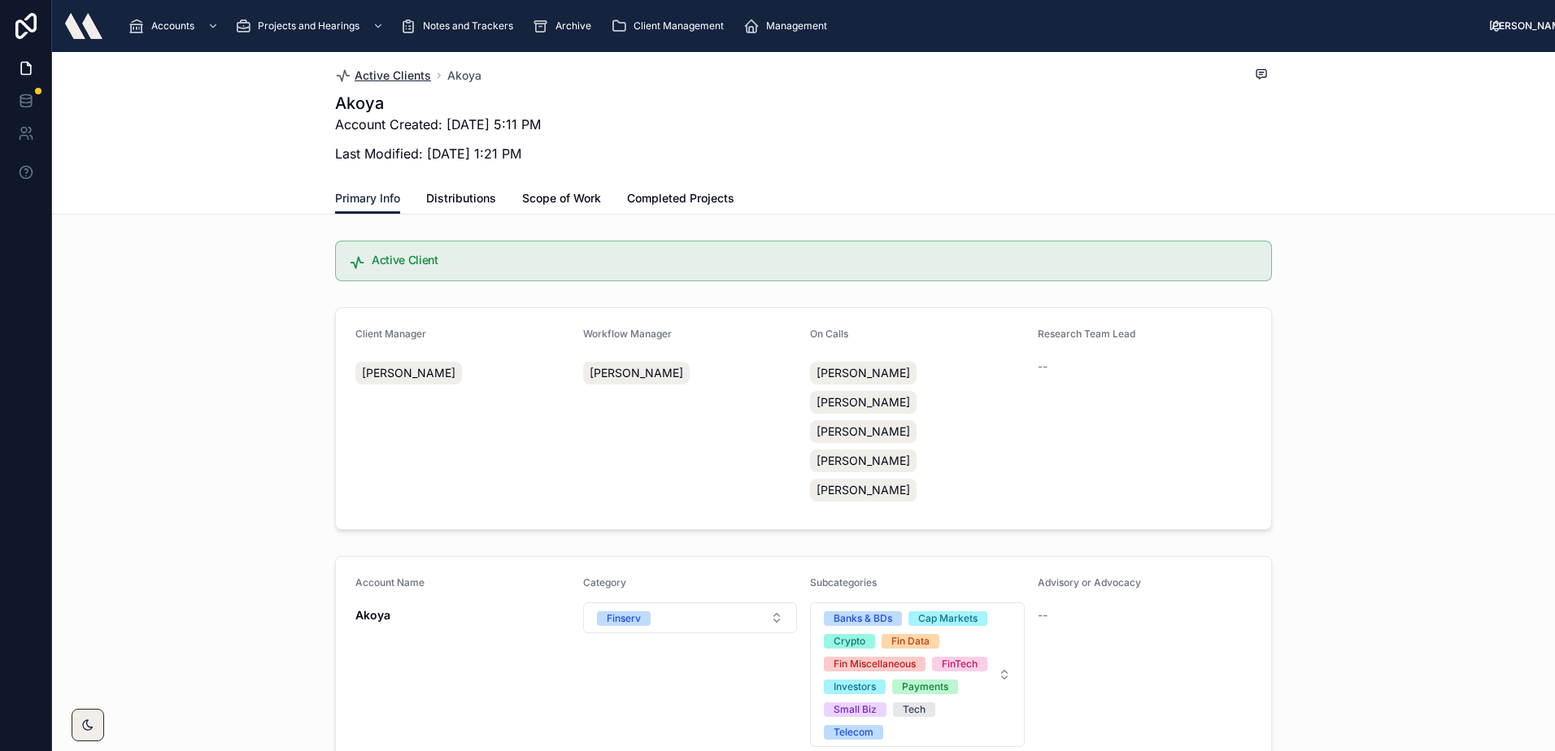
click at [390, 78] on span "Active Clients" at bounding box center [393, 75] width 76 height 16
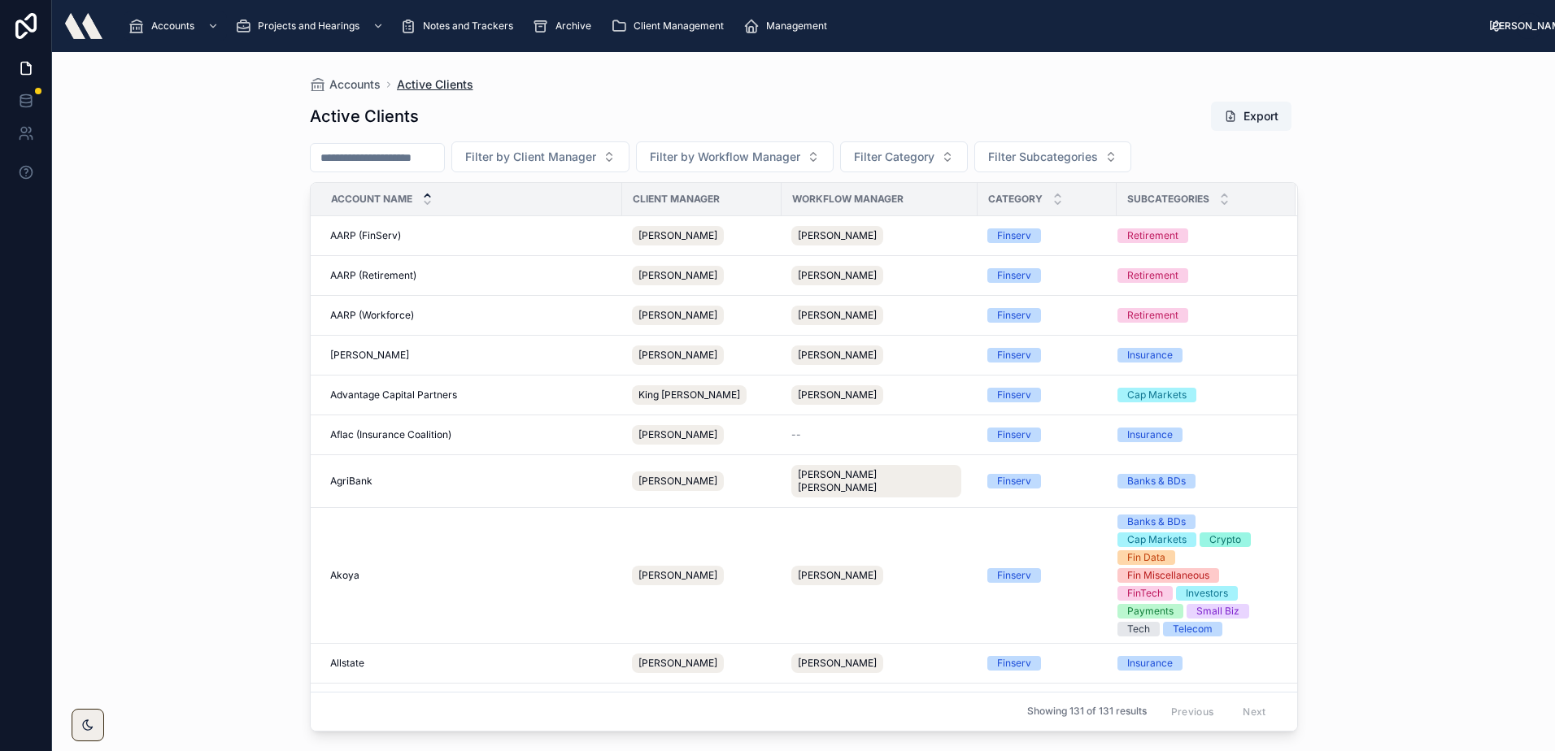
click at [441, 81] on span "Active Clients" at bounding box center [435, 84] width 76 height 16
click at [363, 234] on span "AARP (FinServ)" at bounding box center [365, 235] width 71 height 13
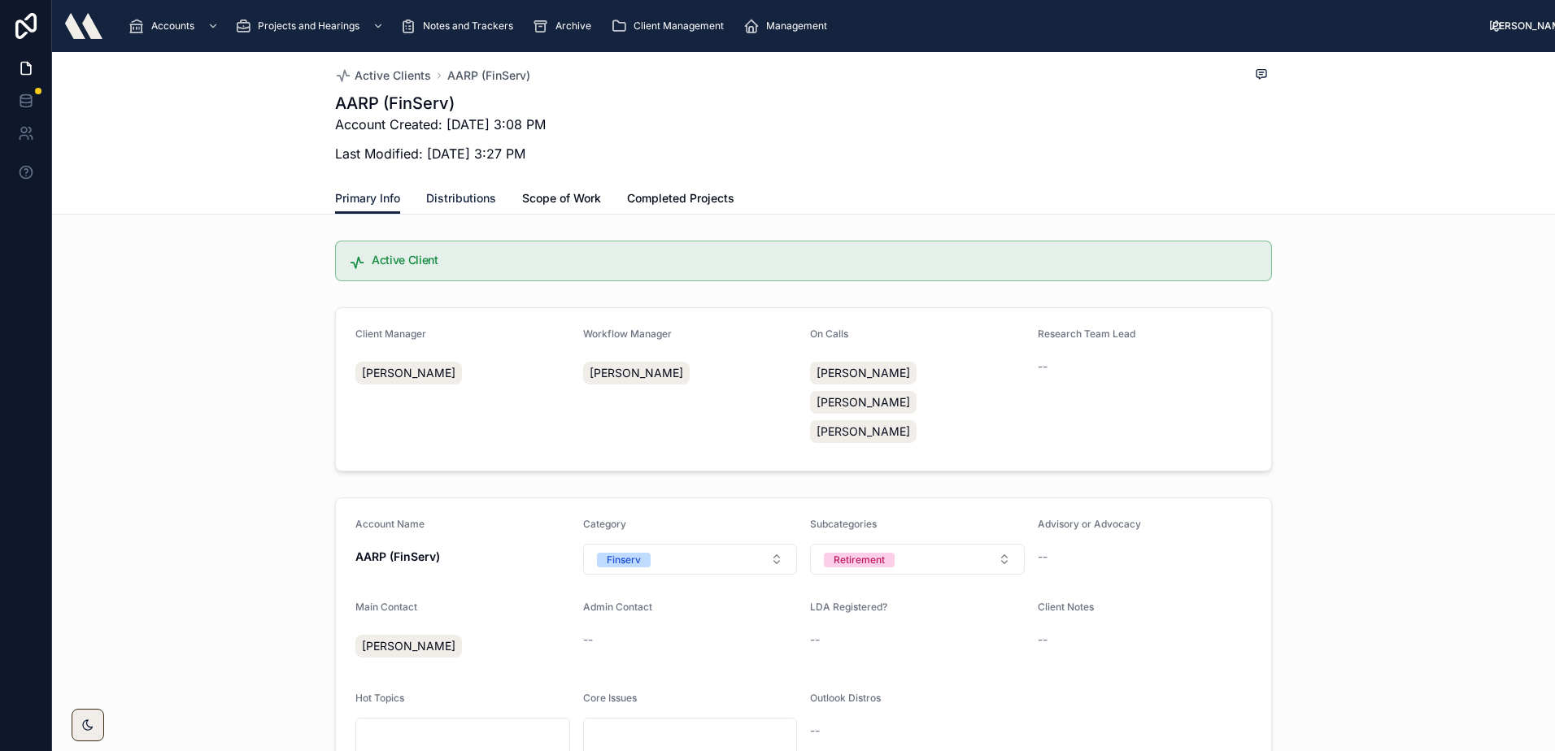
click at [430, 202] on span "Distributions" at bounding box center [461, 198] width 70 height 16
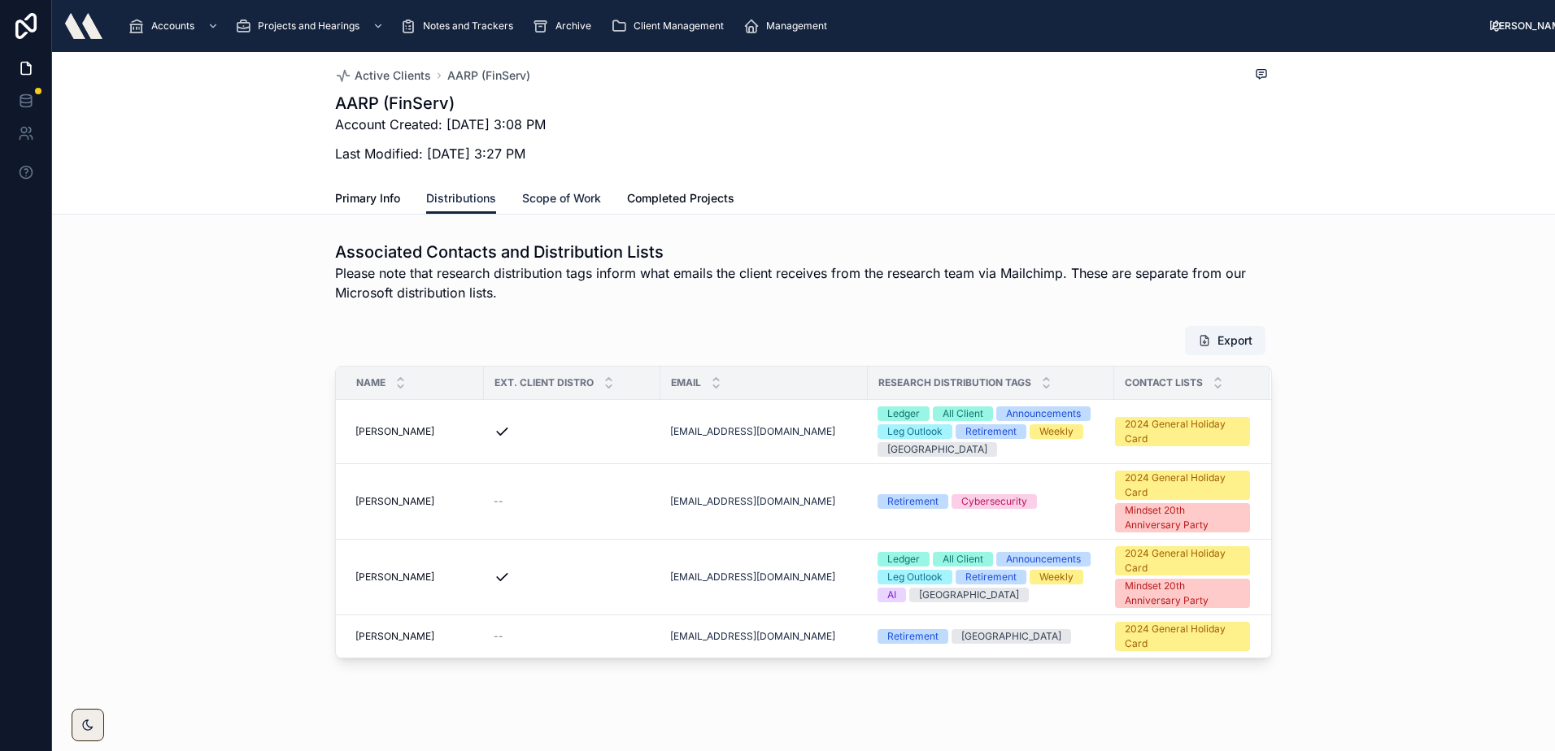
click at [555, 190] on span "Scope of Work" at bounding box center [561, 198] width 79 height 16
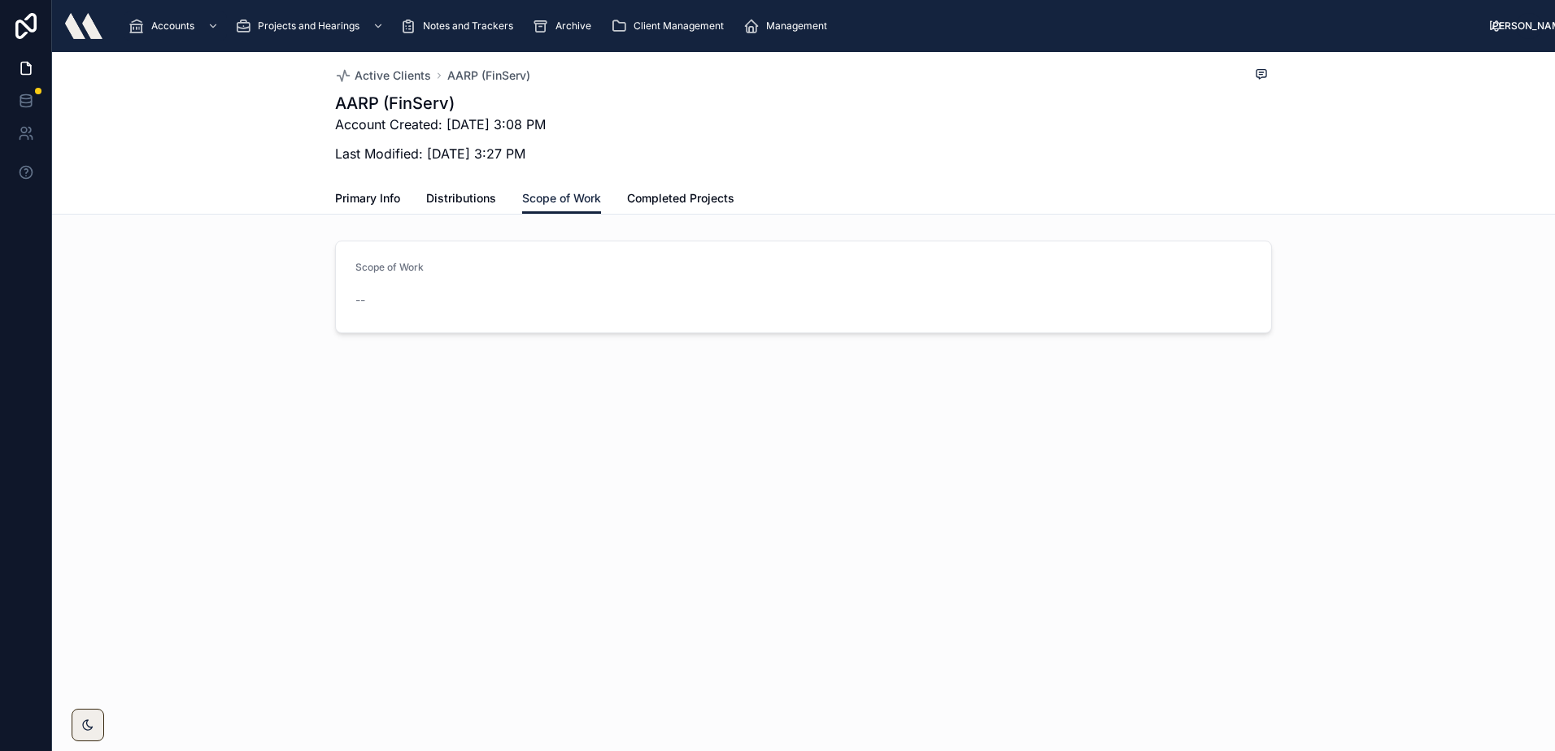
click at [505, 211] on div "Primary Info Distributions Scope of Work Completed Projects" at bounding box center [803, 198] width 937 height 31
click at [440, 208] on link "Distributions" at bounding box center [461, 200] width 70 height 33
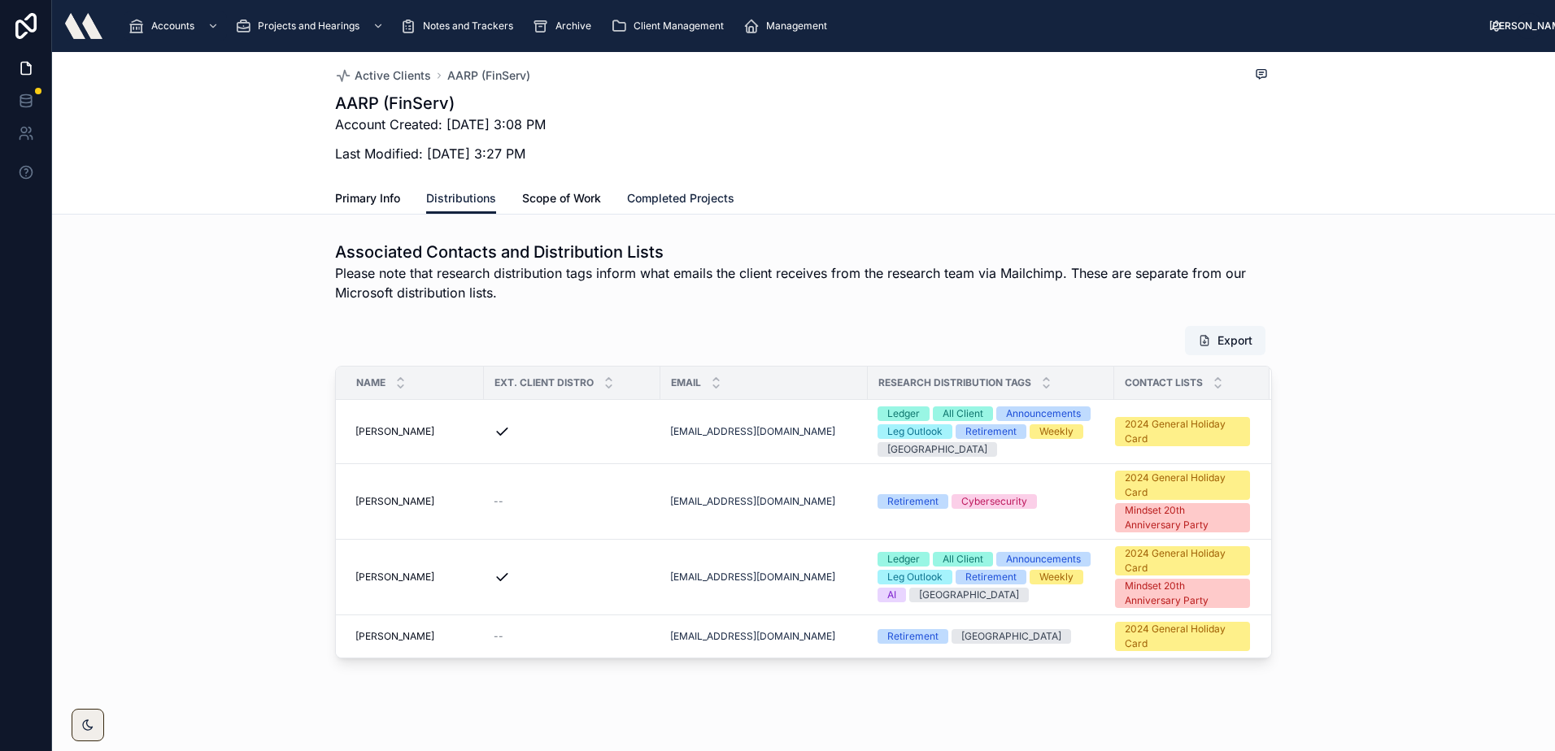
click at [658, 208] on link "Completed Projects" at bounding box center [680, 200] width 107 height 33
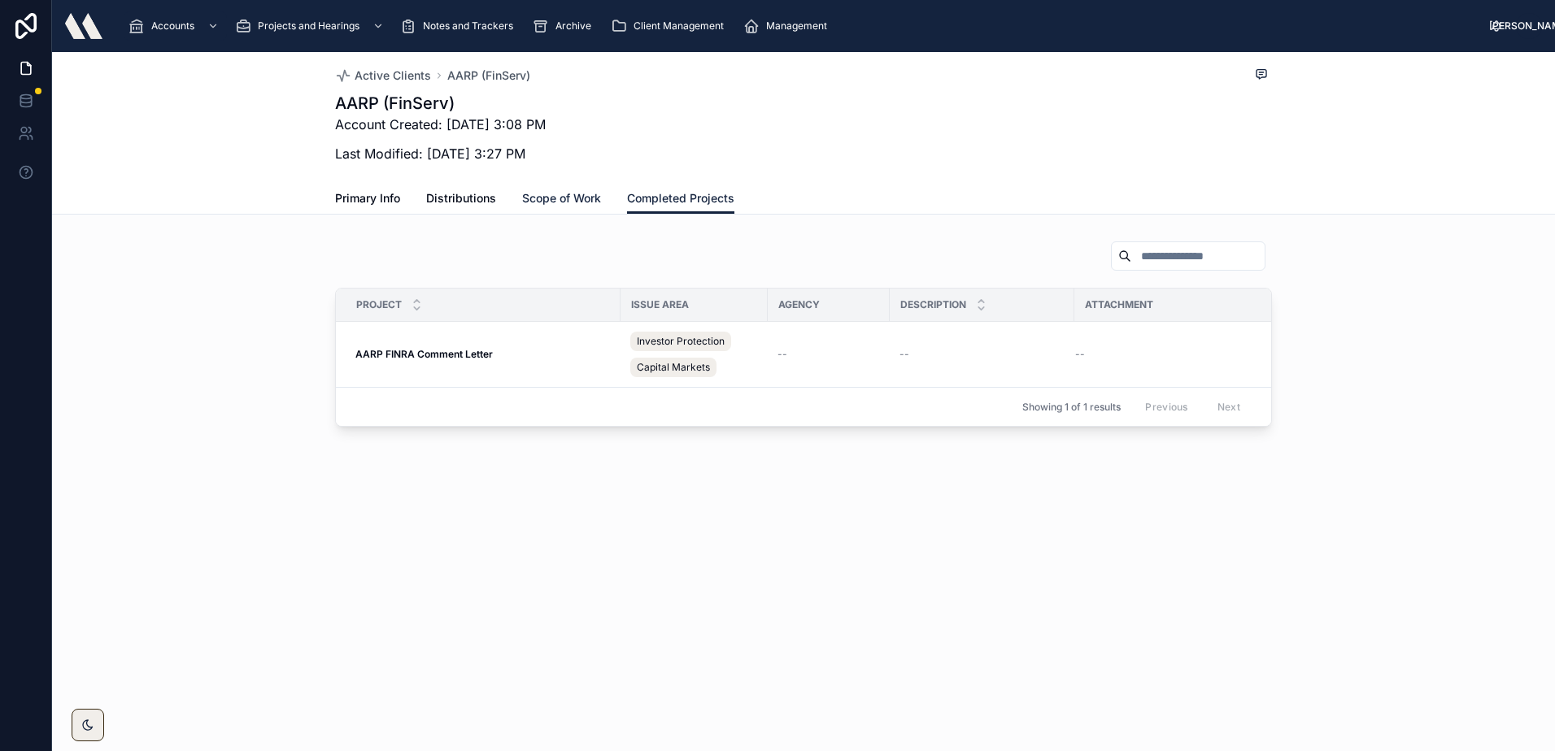
click at [524, 193] on span "Scope of Work" at bounding box center [561, 198] width 79 height 16
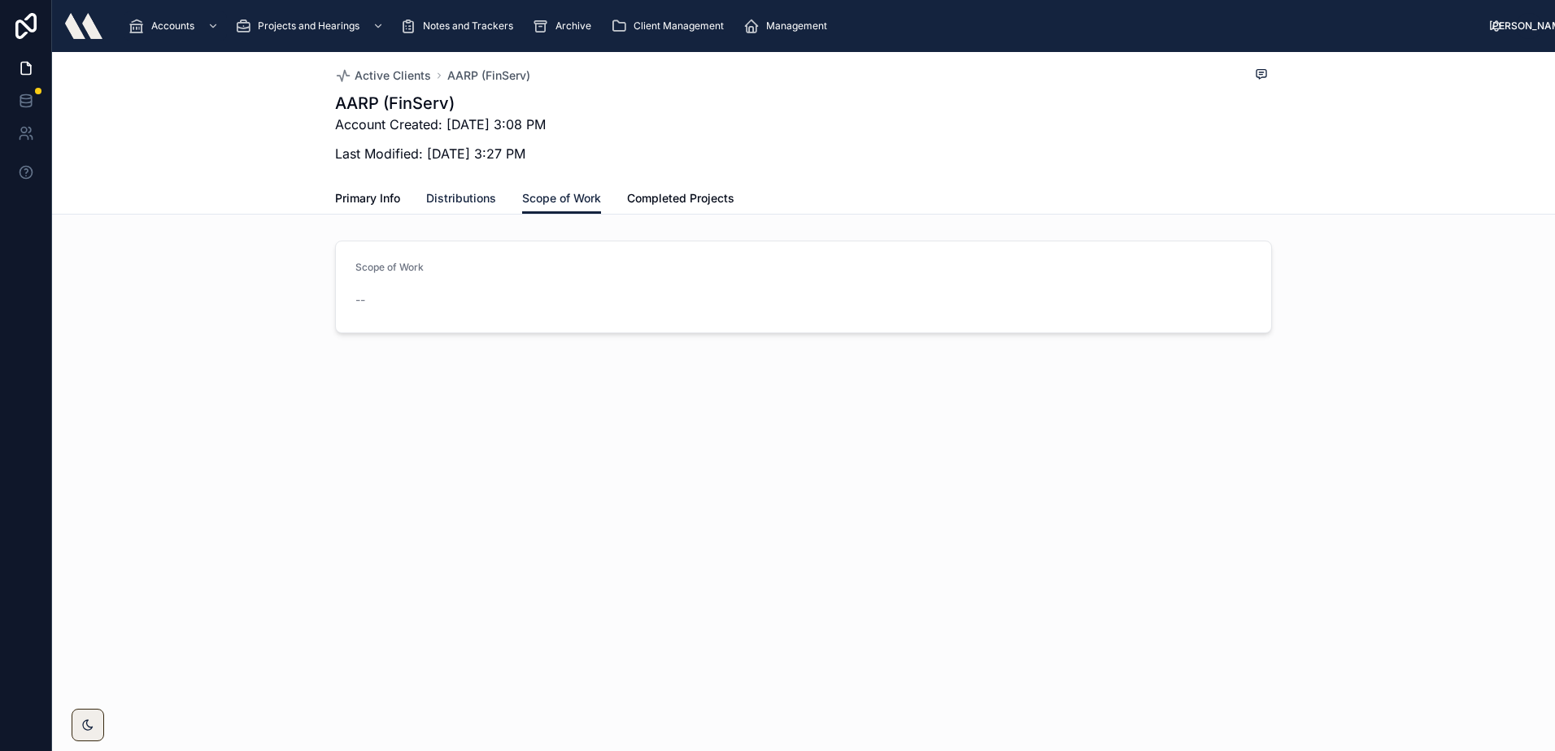
click at [486, 198] on span "Distributions" at bounding box center [461, 198] width 70 height 16
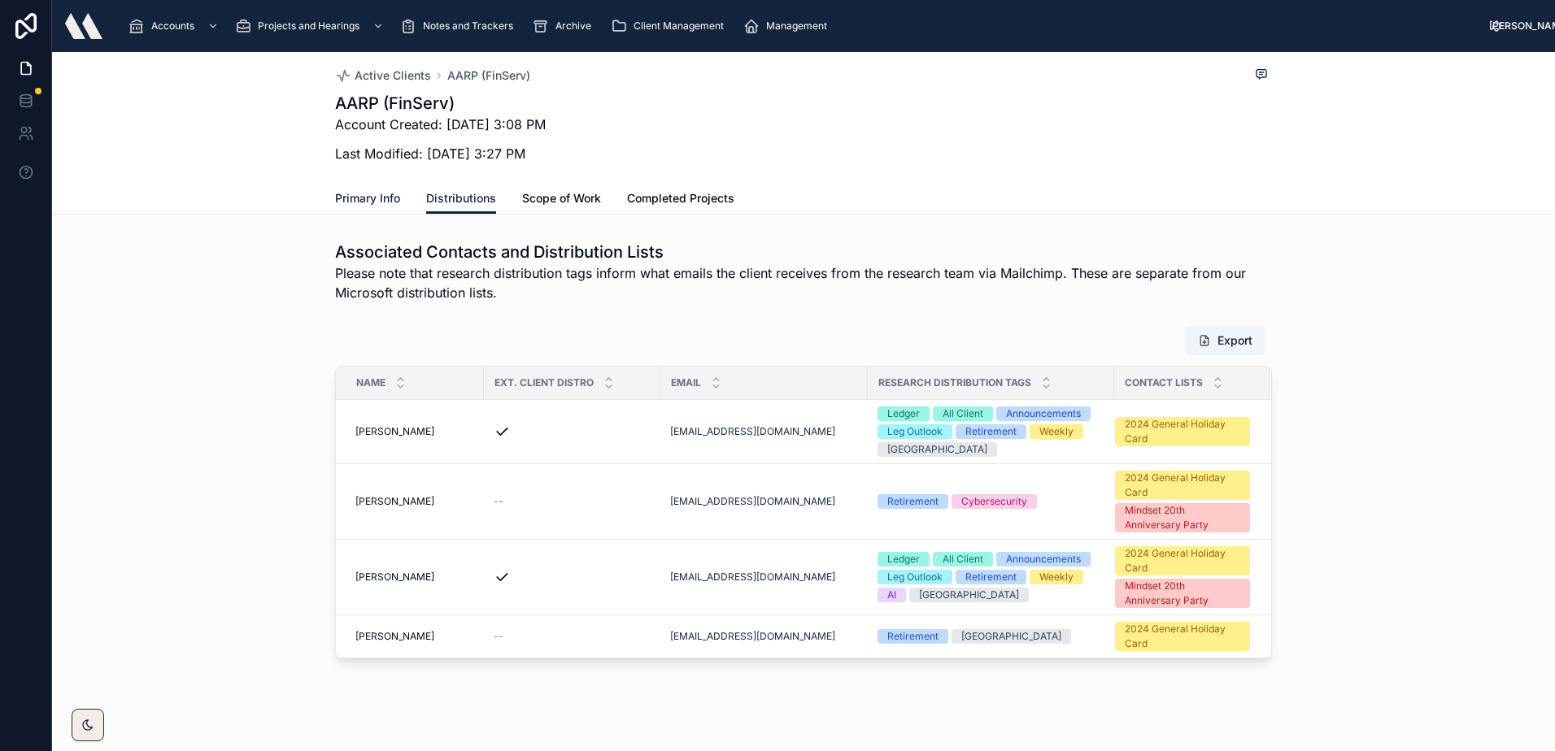
click at [372, 199] on span "Primary Info" at bounding box center [367, 198] width 65 height 16
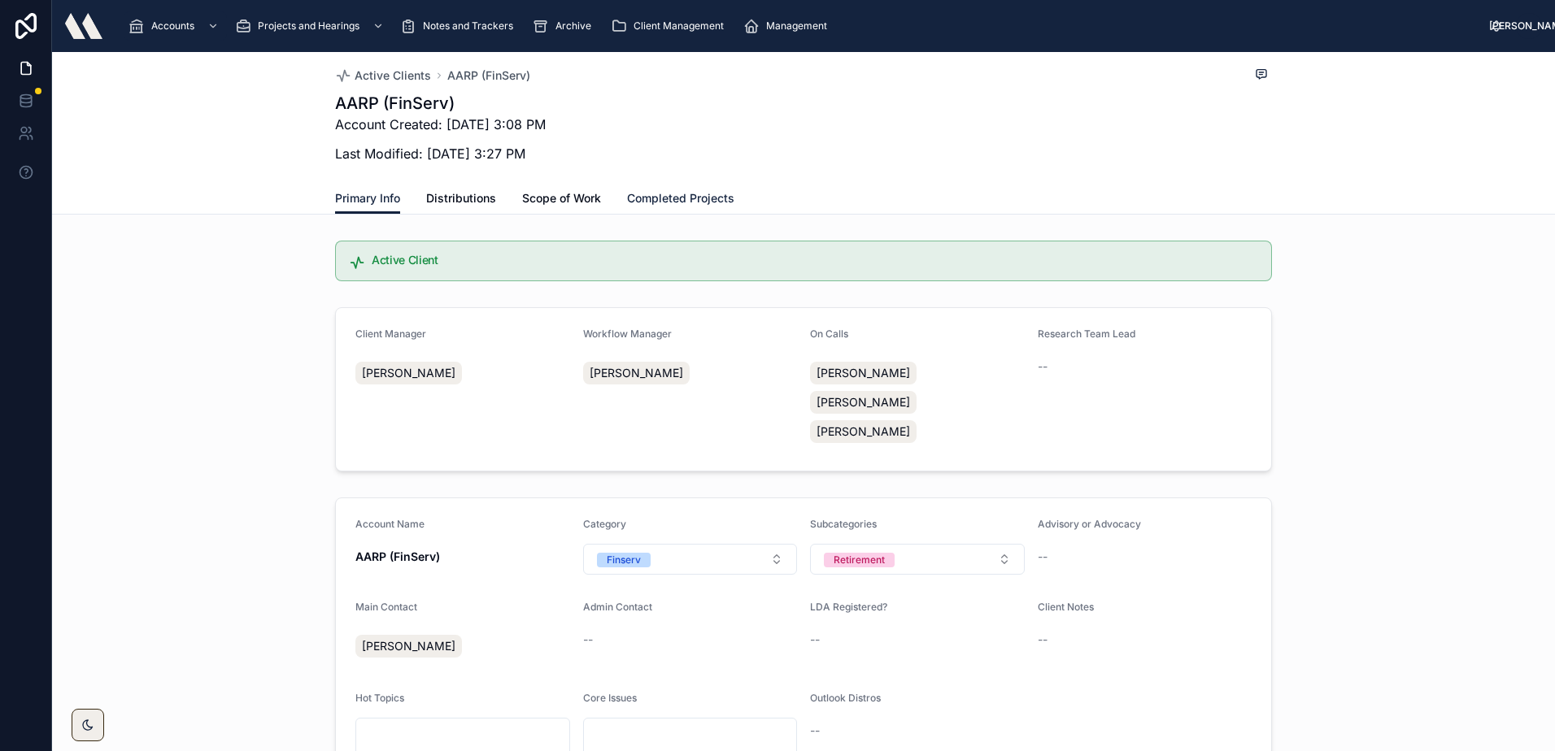
click at [646, 194] on span "Completed Projects" at bounding box center [680, 198] width 107 height 16
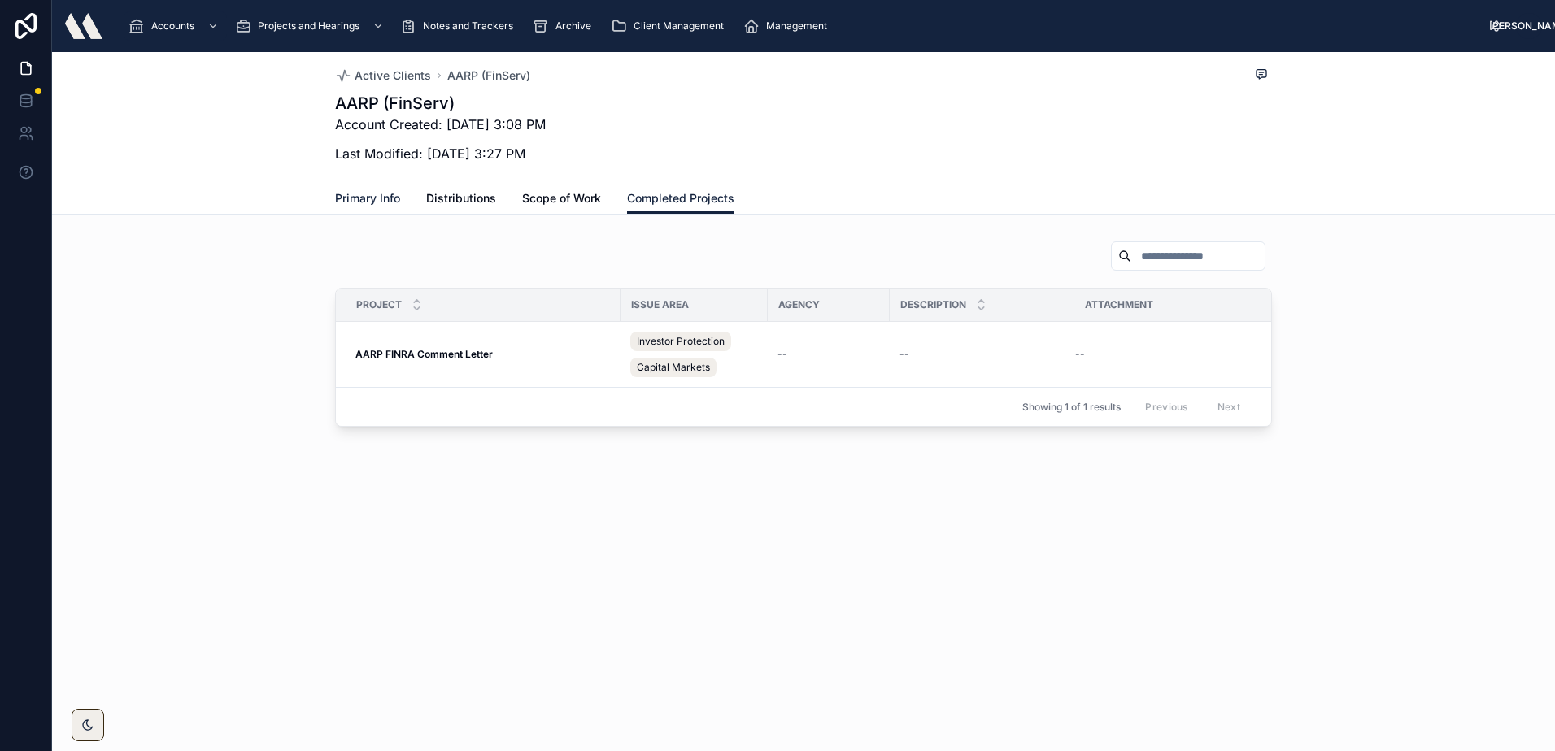
click at [364, 204] on span "Primary Info" at bounding box center [367, 198] width 65 height 16
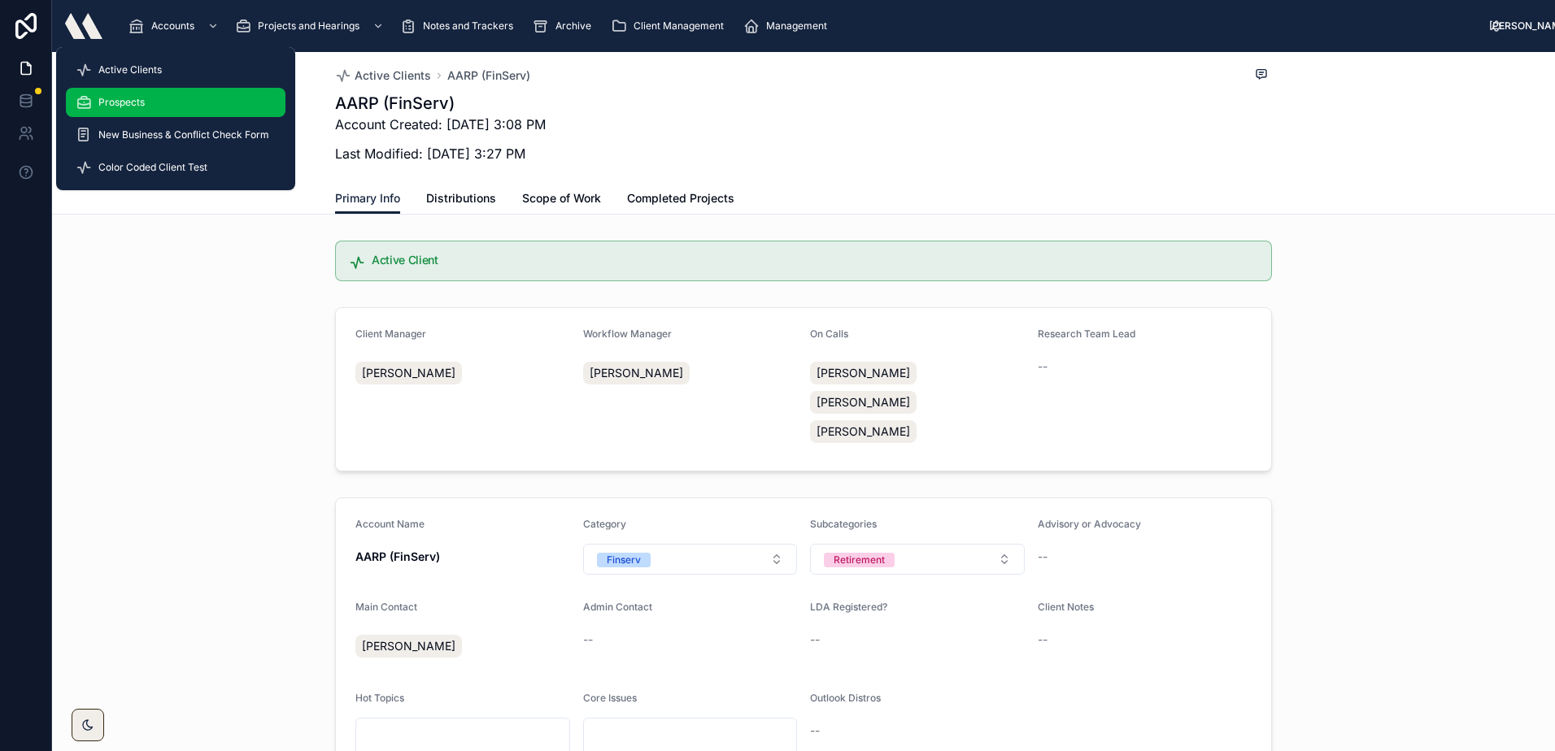
click at [175, 96] on div "Prospects" at bounding box center [176, 102] width 200 height 26
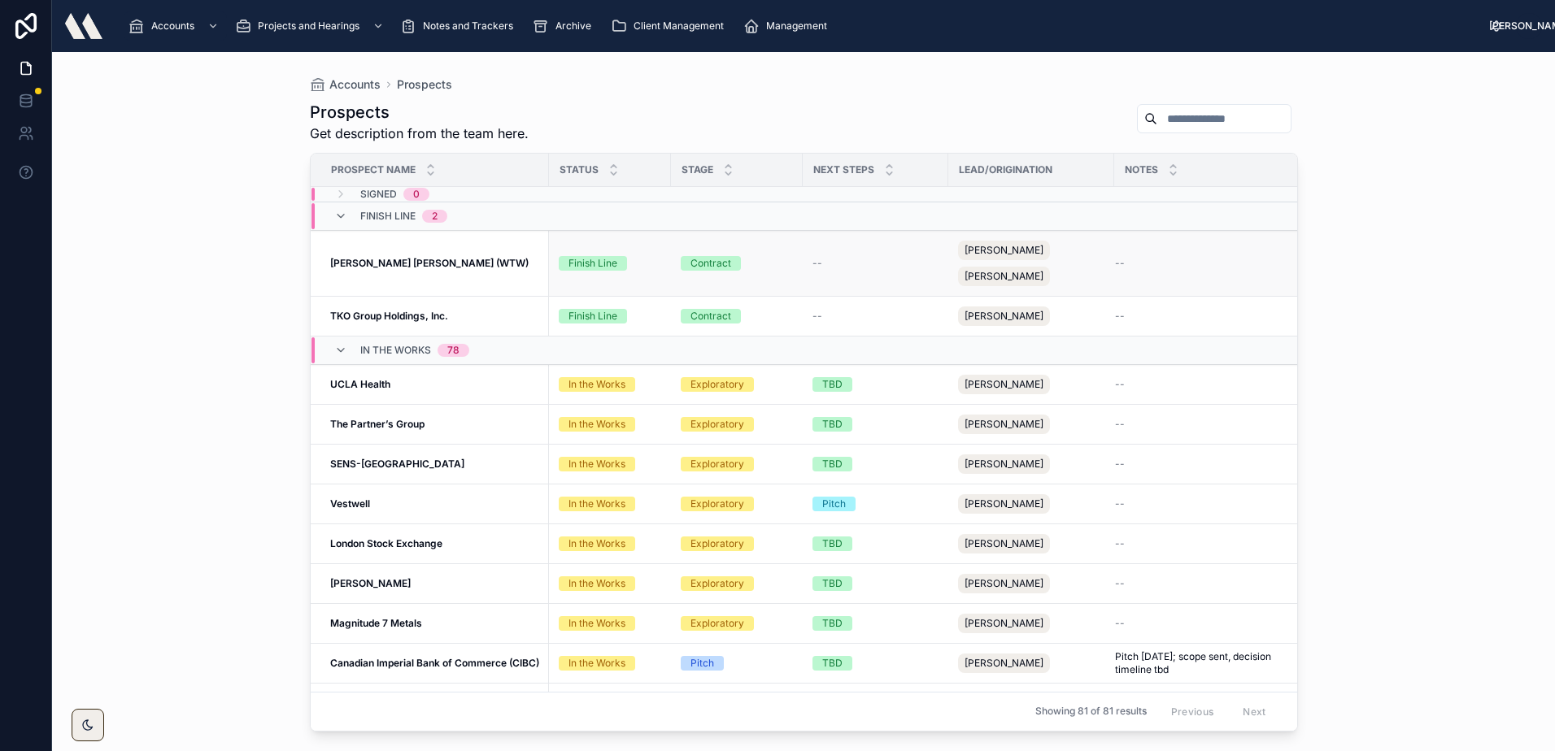
click at [411, 271] on td "Willis Towers Watson (WTW) Willis Towers Watson (WTW)" at bounding box center [430, 264] width 238 height 66
click at [417, 259] on strong "Willis Towers Watson (WTW)" at bounding box center [429, 263] width 198 height 12
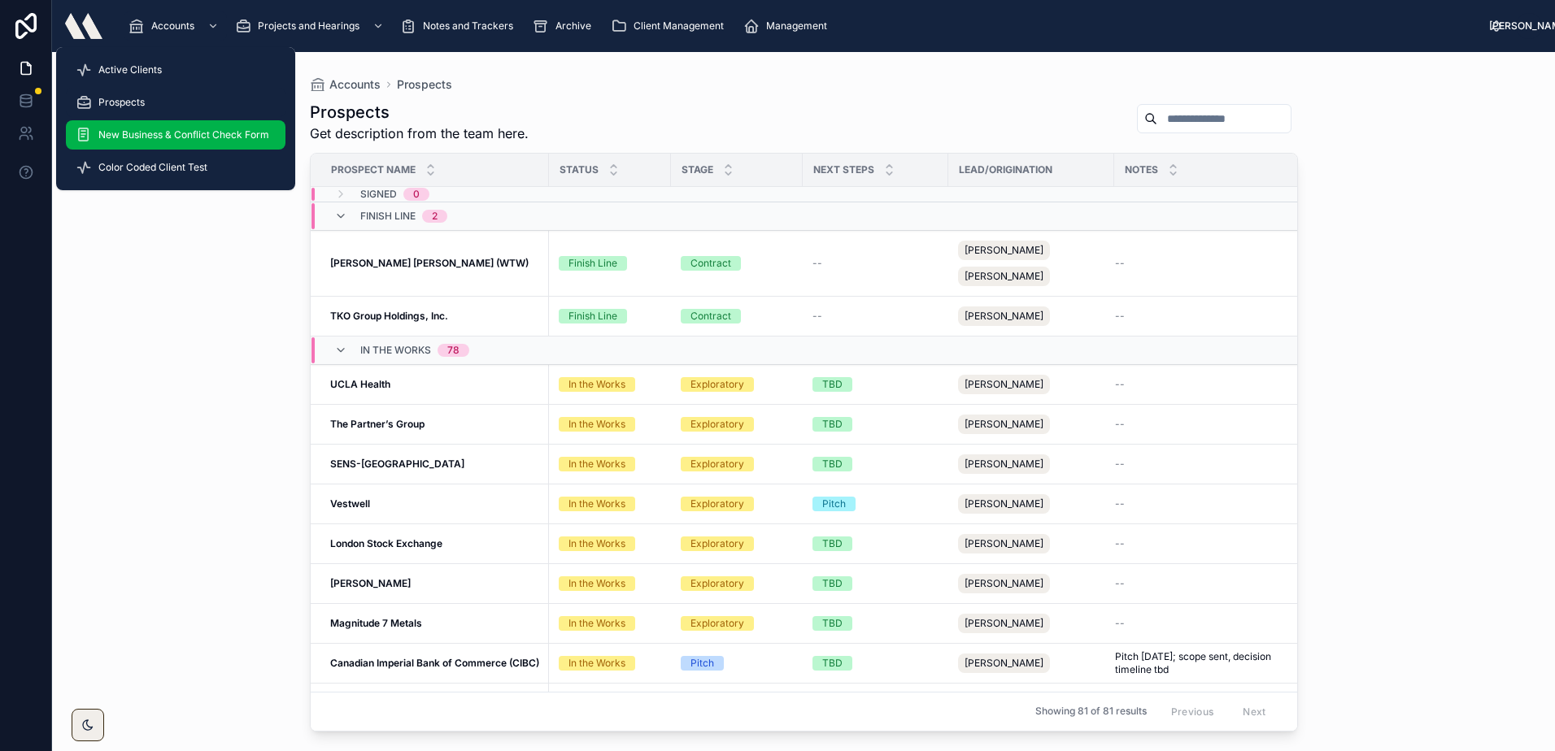
click at [169, 138] on span "New Business & Conflict Check Form" at bounding box center [183, 134] width 171 height 13
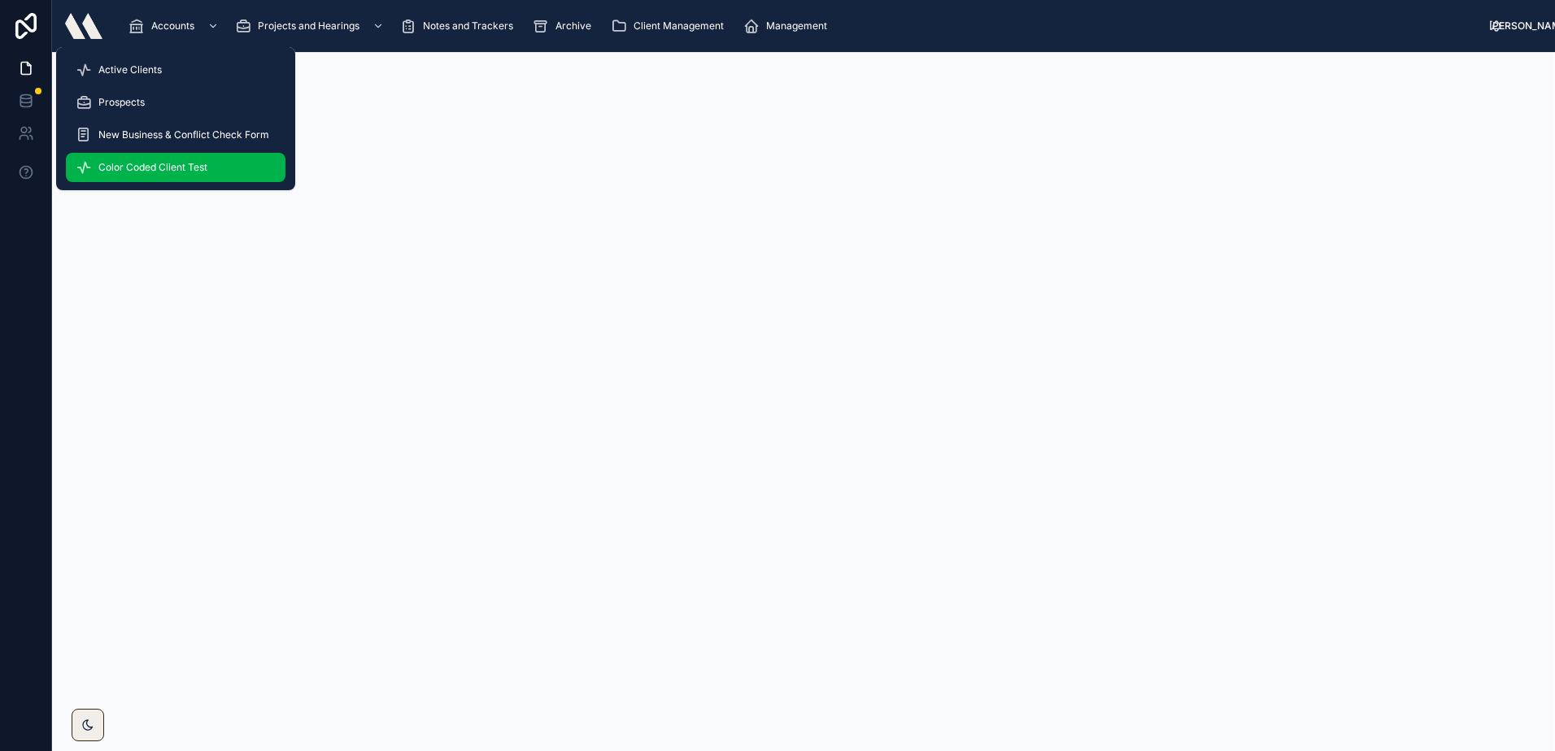
click at [195, 172] on span "Color Coded Client Test" at bounding box center [152, 167] width 109 height 13
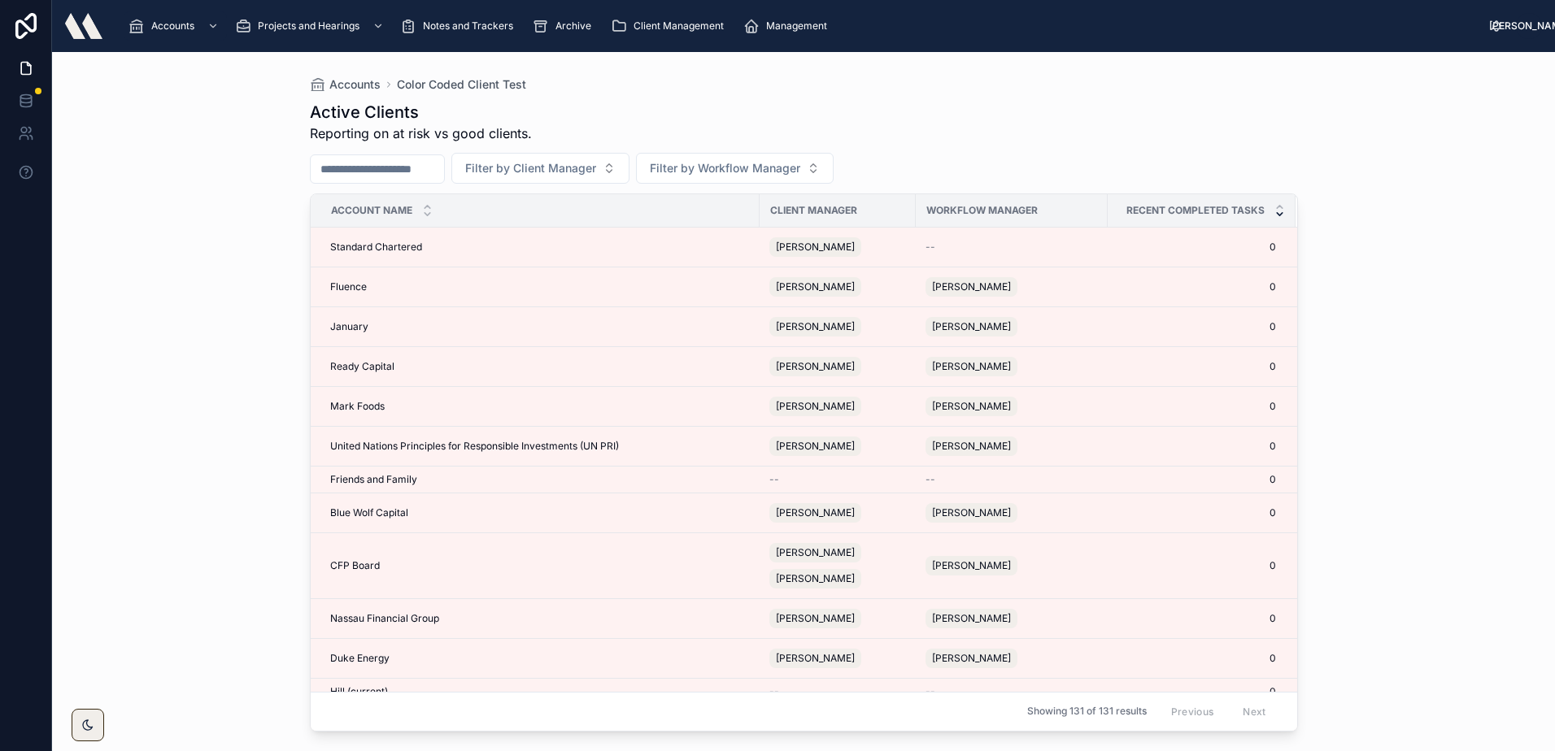
click at [95, 113] on div "Accounts Color Coded Client Test Active Clients Reporting on at risk vs good cl…" at bounding box center [803, 401] width 1503 height 699
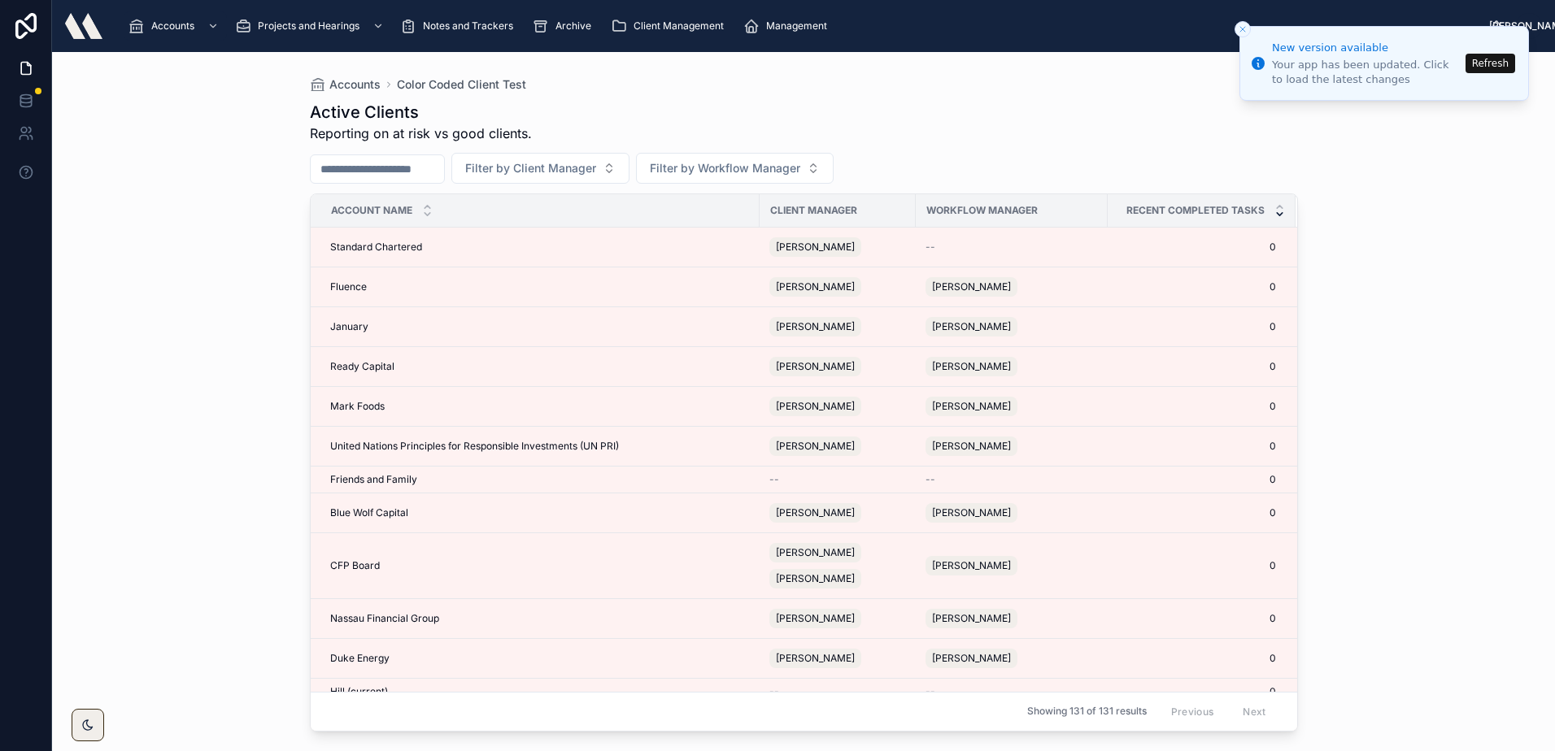
click at [1500, 72] on button "Refresh" at bounding box center [1490, 64] width 50 height 20
